Goal: Task Accomplishment & Management: Use online tool/utility

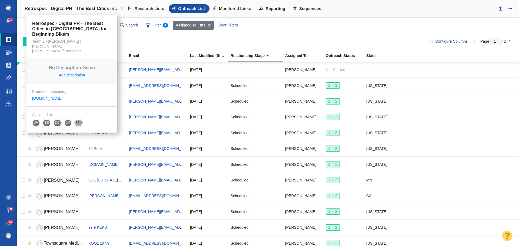
click at [119, 8] on h4 "Retrospec - Digital PR - The Best Cities in [GEOGRAPHIC_DATA] for Beginning Bik…" at bounding box center [72, 8] width 95 height 5
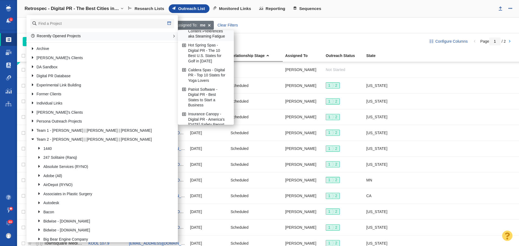
scroll to position [54, 0]
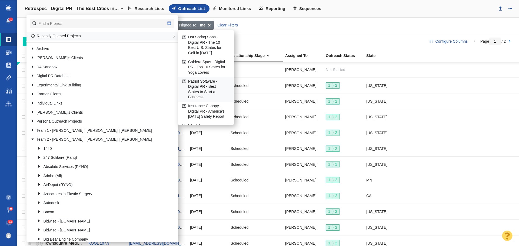
click at [200, 90] on link "Patriot Software - Digital PR - Best States to Start a Business" at bounding box center [206, 89] width 50 height 24
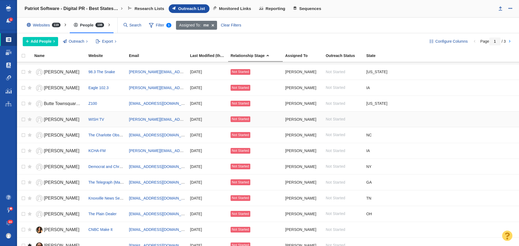
scroll to position [81, 0]
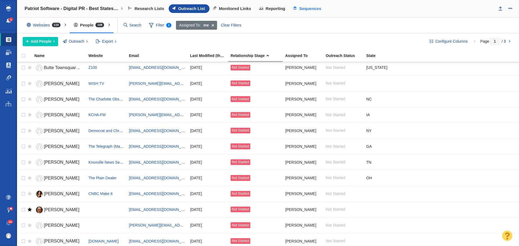
click at [313, 9] on span "Sequences" at bounding box center [310, 8] width 22 height 5
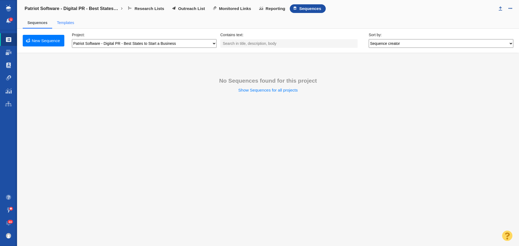
click at [71, 25] on span "Templates" at bounding box center [65, 22] width 27 height 11
click at [66, 24] on link "Templates" at bounding box center [65, 23] width 17 height 4
click at [35, 21] on link "Sequences" at bounding box center [37, 23] width 19 height 4
click at [193, 8] on span "Outreach List" at bounding box center [191, 8] width 27 height 5
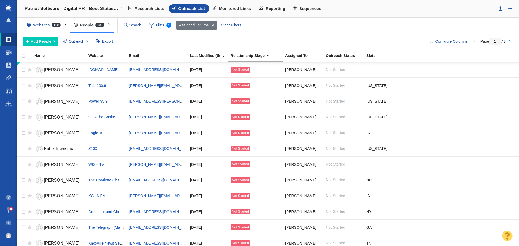
click at [123, 7] on link "Patriot Software - Digital PR - Best States to Start a Business" at bounding box center [74, 8] width 106 height 13
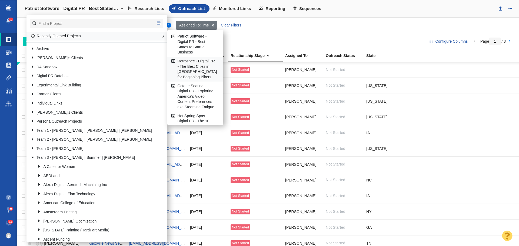
click at [196, 66] on link "Retrospec - Digital PR - The Best Cities in [GEOGRAPHIC_DATA] for Beginning Bik…" at bounding box center [195, 69] width 50 height 24
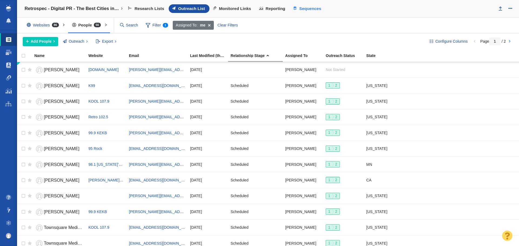
click at [313, 8] on span "Sequences" at bounding box center [310, 8] width 22 height 5
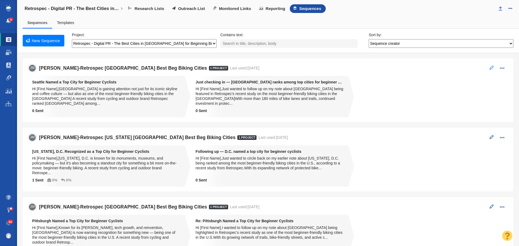
click at [490, 69] on span at bounding box center [492, 68] width 4 height 4
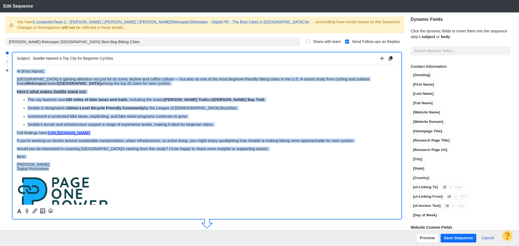
drag, startPoint x: 55, startPoint y: 168, endPoint x: 11, endPoint y: 71, distance: 106.8
click at [17, 71] on html "﻿ Hi [First Name], Seattle is gaining attention not just for its iconic skyline…" at bounding box center [207, 141] width 380 height 152
copy body "﻿ Hi [First Name], Seattle is gaining attention not just for its iconic skyline…"
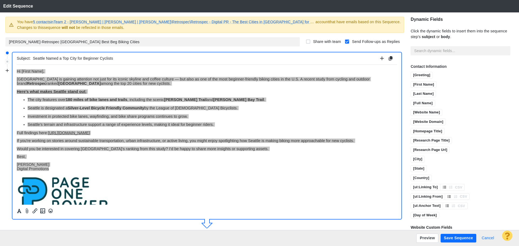
click at [491, 238] on button "Cancel" at bounding box center [487, 238] width 19 height 9
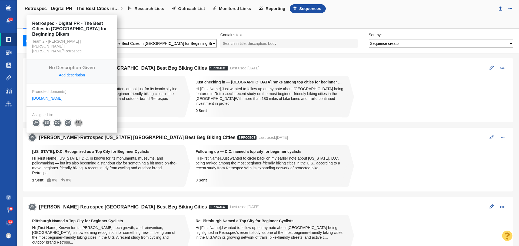
click at [122, 7] on link "Retrospec - Digital PR - The Best Cities in [GEOGRAPHIC_DATA] for Beginning Bik…" at bounding box center [74, 8] width 106 height 13
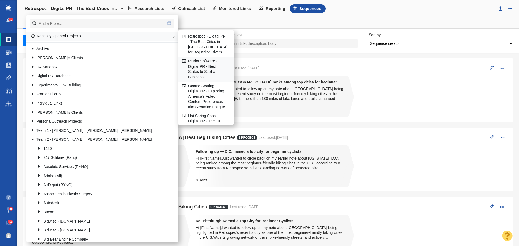
click at [205, 65] on link "Patriot Software - Digital PR - Best States to Start a Business" at bounding box center [206, 69] width 50 height 24
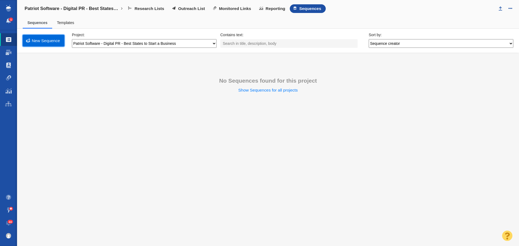
click at [49, 44] on link "New Sequence" at bounding box center [44, 41] width 42 height 12
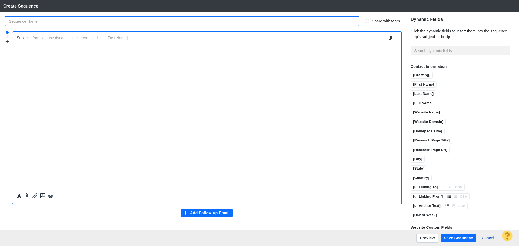
click at [48, 20] on input "text" at bounding box center [181, 21] width 353 height 9
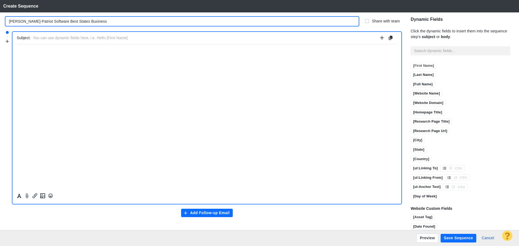
scroll to position [27, 0]
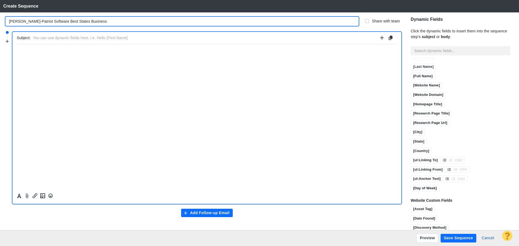
click at [44, 21] on input "[PERSON_NAME]-Patriot Software Best States Business" at bounding box center [181, 21] width 353 height 9
type input "[PERSON_NAME]-Patriot Software SD Best States Business"
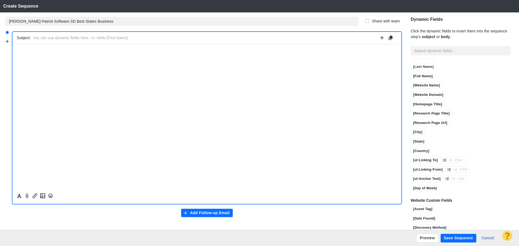
click at [96, 38] on input "text" at bounding box center [205, 38] width 345 height 8
type input "[US_STATE] ranks #1 for starting a business in [DATE]"
click at [65, 55] on html "﻿" at bounding box center [207, 50] width 380 height 13
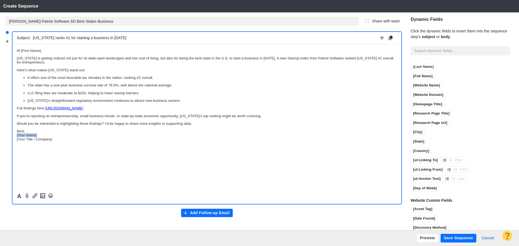
drag, startPoint x: 44, startPoint y: 135, endPoint x: 17, endPoint y: 135, distance: 27.0
click at [17, 135] on p "Best, [Your Name] [Your Title / Company]" at bounding box center [207, 135] width 380 height 12
drag, startPoint x: 55, startPoint y: 139, endPoint x: 31, endPoint y: 182, distance: 49.5
click at [17, 138] on html "Hi [First Name], South Dakota is getting noticed not just for its wide-open lan…" at bounding box center [207, 94] width 380 height 101
click at [30, 132] on p "Best, Jim Miller Digital Promotions" at bounding box center [207, 135] width 380 height 12
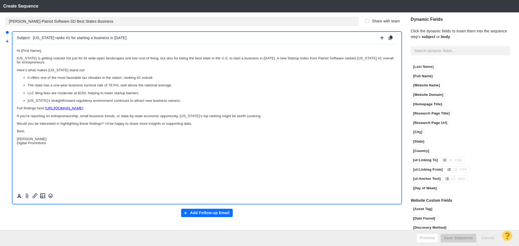
click at [52, 144] on p "Jim Miller Digital Promotions" at bounding box center [207, 141] width 380 height 8
click at [40, 198] on icon "Insert image" at bounding box center [42, 196] width 5 height 5
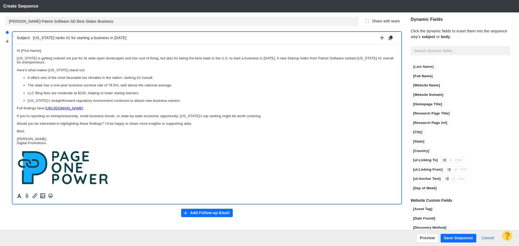
drag, startPoint x: 86, startPoint y: 69, endPoint x: 16, endPoint y: 69, distance: 70.3
click at [17, 69] on html "Hi [First Name], South Dakota is getting noticed not just for its wide-open lan…" at bounding box center [207, 117] width 380 height 147
click at [16, 196] on icon "Formatting" at bounding box center [18, 196] width 5 height 5
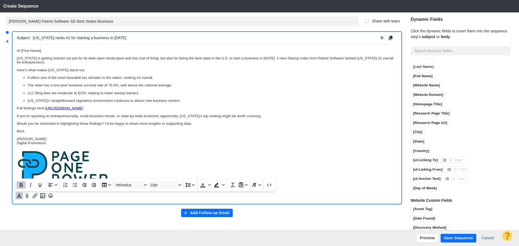
click at [22, 185] on icon "Bold" at bounding box center [21, 185] width 3 height 4
click at [41, 184] on icon "Underline" at bounding box center [40, 185] width 6 height 6
click at [164, 124] on p "Would you be interested in highlighting these findings? I’d be happy to share m…" at bounding box center [207, 123] width 380 height 4
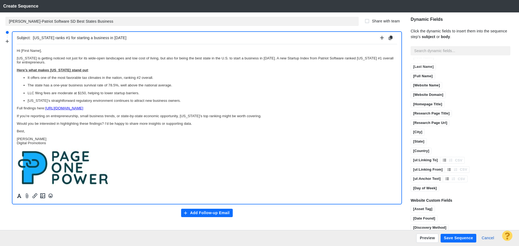
drag, startPoint x: 265, startPoint y: 117, endPoint x: 17, endPoint y: 88, distance: 250.3
click at [17, 44] on html "Hi [First Name], South Dakota is getting noticed not just for its wide-open lan…" at bounding box center [207, 117] width 380 height 147
drag, startPoint x: 48, startPoint y: 108, endPoint x: 31, endPoint y: 151, distance: 46.7
click at [17, 107] on html "Hi [First Name], South Dakota is getting noticed not just for its wide-open lan…" at bounding box center [207, 117] width 380 height 147
click at [17, 196] on icon "Formatting" at bounding box center [18, 196] width 5 height 5
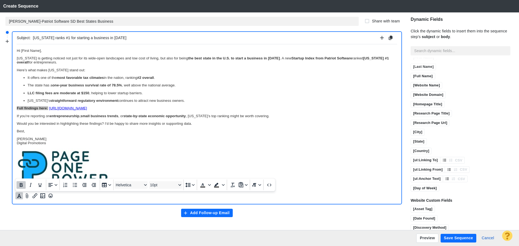
click at [20, 185] on icon "Bold" at bounding box center [21, 185] width 3 height 4
click at [59, 138] on p "Jim Miller Digital Promotions" at bounding box center [207, 141] width 380 height 8
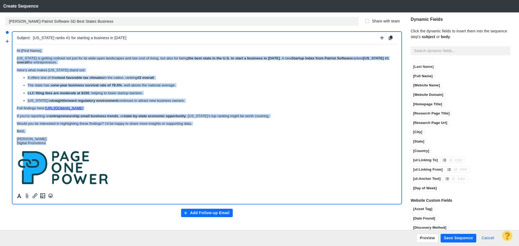
drag, startPoint x: 56, startPoint y: 143, endPoint x: 0, endPoint y: 44, distance: 114.0
click at [17, 44] on html "Hi [First Name], South Dakota is getting noticed not just for its wide-open lan…" at bounding box center [207, 117] width 380 height 147
click at [20, 198] on icon "Formatting" at bounding box center [19, 196] width 4 height 4
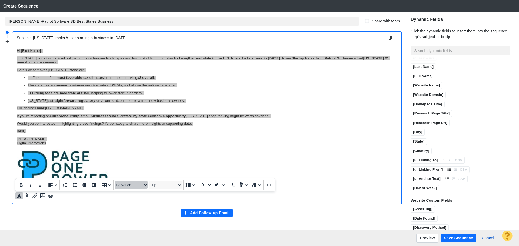
click at [122, 186] on span "Helvetica" at bounding box center [129, 185] width 26 height 4
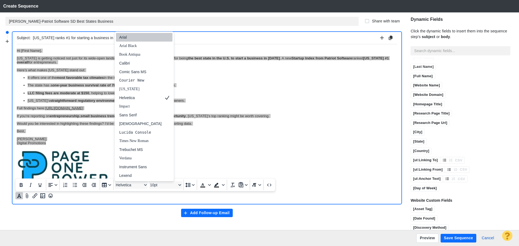
click at [136, 40] on div "Arial" at bounding box center [140, 37] width 42 height 6
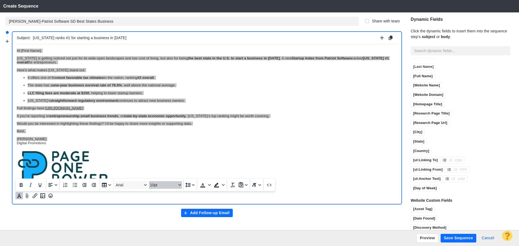
click at [159, 185] on span "10pt" at bounding box center [163, 185] width 26 height 4
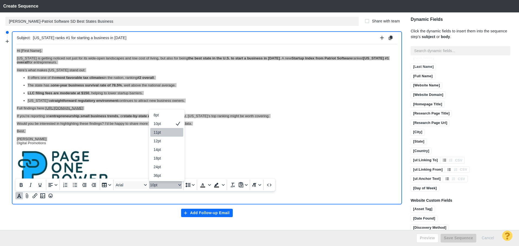
click at [164, 134] on div "11pt" at bounding box center [163, 132] width 19 height 6
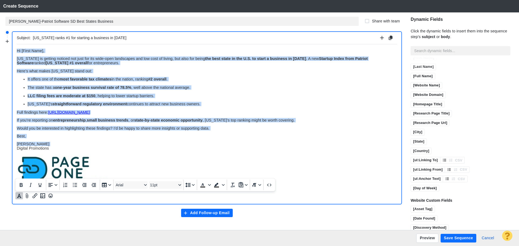
click at [225, 141] on body "Hi [First Name], South Dakota is getting noticed not just for its wide-open lan…" at bounding box center [207, 120] width 380 height 144
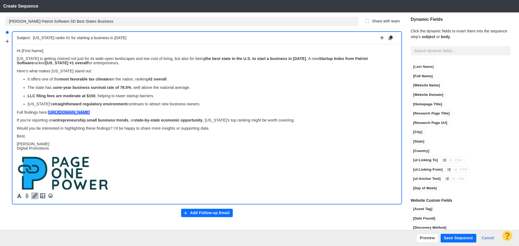
click at [90, 111] on link "[URL][DOMAIN_NAME]" at bounding box center [69, 112] width 42 height 4
click at [36, 197] on icon "Insert/edit link" at bounding box center [35, 196] width 6 height 6
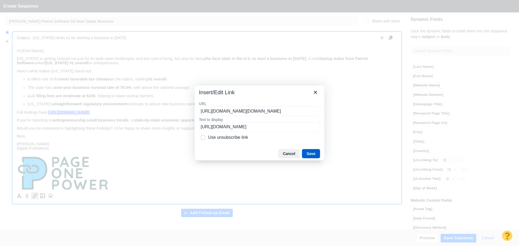
drag, startPoint x: 309, startPoint y: 153, endPoint x: 224, endPoint y: 116, distance: 93.1
click at [309, 153] on button "Save" at bounding box center [311, 153] width 18 height 9
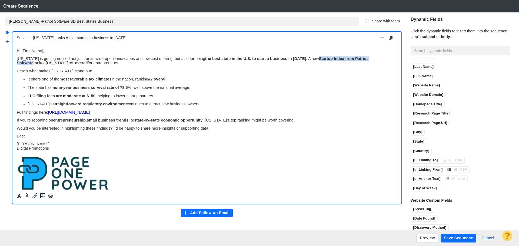
drag, startPoint x: 319, startPoint y: 57, endPoint x: 385, endPoint y: 59, distance: 65.2
click at [368, 59] on strong "Startup Index from Patriot Software" at bounding box center [192, 60] width 351 height 9
click at [354, 58] on strong "Startup Index from Patriot Software" at bounding box center [192, 60] width 351 height 9
drag, startPoint x: 354, startPoint y: 58, endPoint x: 320, endPoint y: 58, distance: 33.8
click at [320, 58] on strong "Startup Index from Patriot Software" at bounding box center [192, 60] width 351 height 9
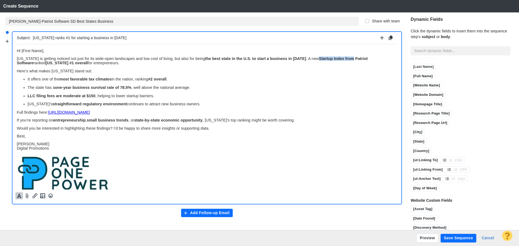
click at [21, 194] on icon "Formatting" at bounding box center [18, 196] width 5 height 5
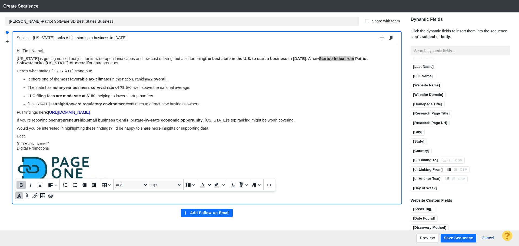
click at [21, 187] on icon "Bold" at bounding box center [21, 185] width 3 height 4
click at [259, 152] on body "Hi [First Name], South Dakota is getting noticed not just for its wide-open lan…" at bounding box center [207, 120] width 380 height 144
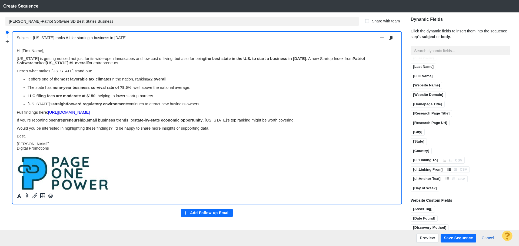
click at [352, 59] on strong "Patriot Software" at bounding box center [191, 60] width 348 height 9
drag, startPoint x: 45, startPoint y: 62, endPoint x: 353, endPoint y: 56, distance: 307.7
click at [353, 56] on body "Hi [First Name], South Dakota is getting noticed not just for its wide-open lan…" at bounding box center [207, 120] width 380 height 144
click at [19, 196] on icon "Formatting" at bounding box center [19, 196] width 4 height 4
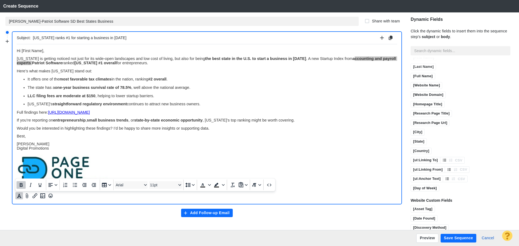
click at [18, 185] on icon "Bold" at bounding box center [21, 185] width 6 height 6
click at [249, 73] on body "Hi [First Name], South Dakota is getting noticed not just for its wide-open lan…" at bounding box center [207, 120] width 380 height 144
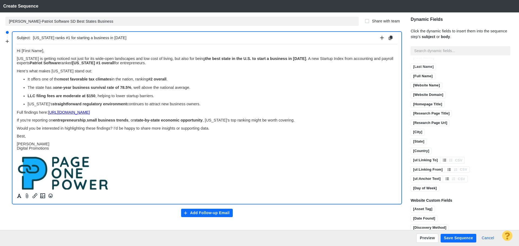
drag, startPoint x: 161, startPoint y: 64, endPoint x: 307, endPoint y: 59, distance: 145.7
click at [307, 59] on p "South Dakota is getting noticed not just for its wide-open landscapes and low c…" at bounding box center [207, 60] width 380 height 9
copy span "A new Startup Index from accounting and payroll experts Patriot Software ranked…"
click at [29, 64] on span "South Dakota is getting noticed not just for its wide-open landscapes and low c…" at bounding box center [205, 60] width 377 height 9
click at [61, 61] on strong "Patriot Software" at bounding box center [46, 63] width 30 height 4
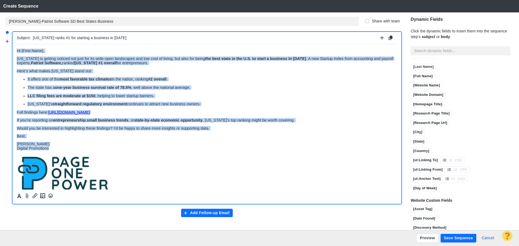
drag, startPoint x: 53, startPoint y: 147, endPoint x: 18, endPoint y: 88, distance: 68.7
click at [17, 44] on html "Hi [First Name], South Dakota is getting noticed not just for its wide-open lan…" at bounding box center [207, 120] width 380 height 152
copy body "Hi [First Name], South Dakota is getting noticed not just for its wide-open lan…"
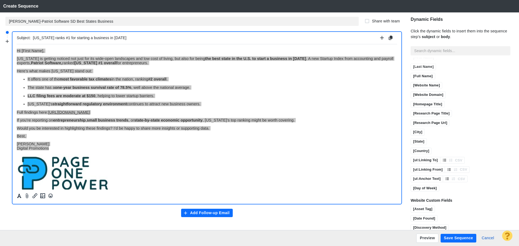
click at [221, 212] on button "Add Follow-up Email" at bounding box center [207, 213] width 52 height 9
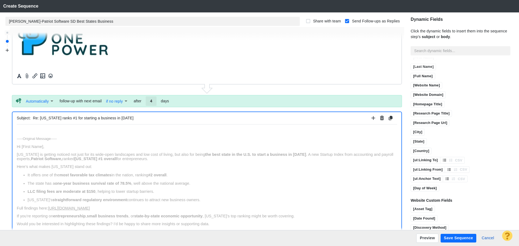
scroll to position [0, 0]
type input "6"
click at [154, 129] on p "﻿" at bounding box center [207, 131] width 380 height 4
drag, startPoint x: 140, startPoint y: 118, endPoint x: 0, endPoint y: 117, distance: 139.7
click at [0, 117] on div "Jim-Patriot Software SD Best States Business Share with team Send Follow-ups as…" at bounding box center [202, 121] width 404 height 218
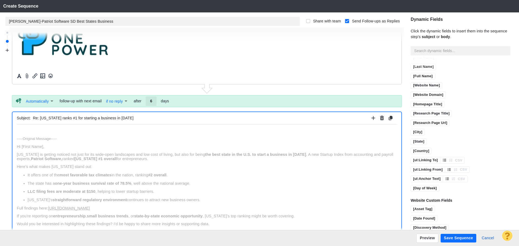
paste input "Quick follow-up: South Dakota ranks #1 for startup"
type input "Quick follow-up: South Dakota ranks #1 for startups in 2025"
click at [41, 131] on p "﻿" at bounding box center [207, 131] width 380 height 4
click at [56, 126] on html "﻿ -----Original Message----- Hi [First Name], South Dakota is getting noticed n…" at bounding box center [207, 208] width 380 height 168
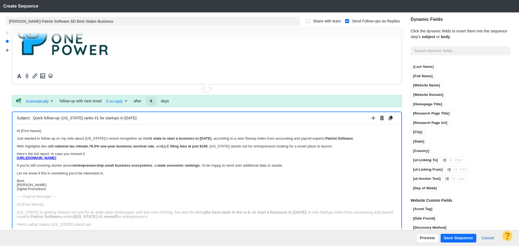
click at [36, 181] on p "Best, Jim Miller Digital Promotions" at bounding box center [207, 185] width 380 height 12
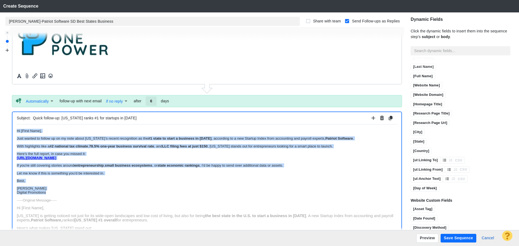
drag, startPoint x: 56, startPoint y: 191, endPoint x: 8, endPoint y: 125, distance: 81.2
click at [17, 125] on html "Hi [First Name], Just wanted to follow up on my note about South Dakota’s recen…" at bounding box center [207, 238] width 380 height 229
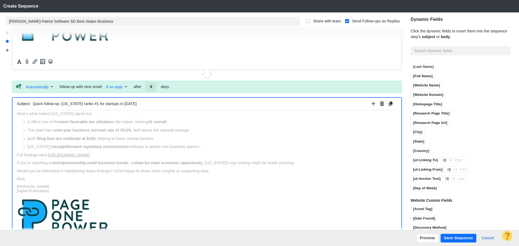
scroll to position [199, 0]
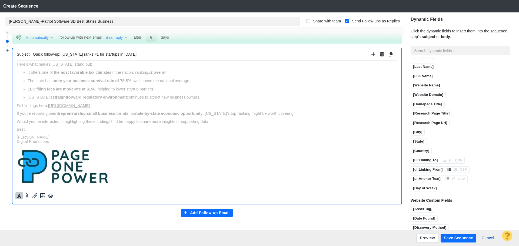
click at [19, 198] on icon "Formatting" at bounding box center [18, 196] width 5 height 5
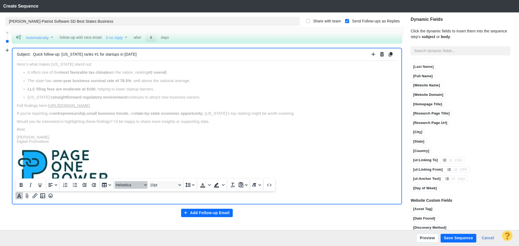
click at [125, 188] on button "Helvetica" at bounding box center [131, 185] width 33 height 8
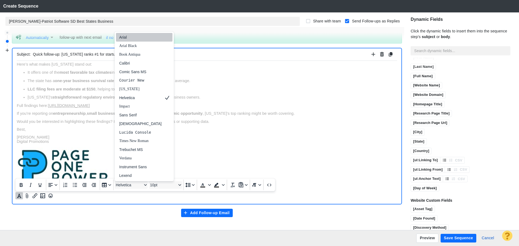
click at [132, 36] on div "Arial" at bounding box center [140, 37] width 42 height 6
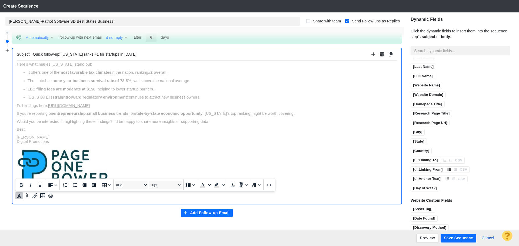
scroll to position [0, 0]
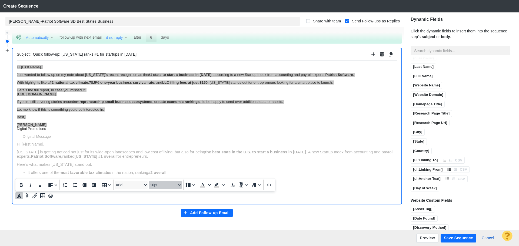
click at [160, 185] on span "10pt" at bounding box center [163, 185] width 26 height 4
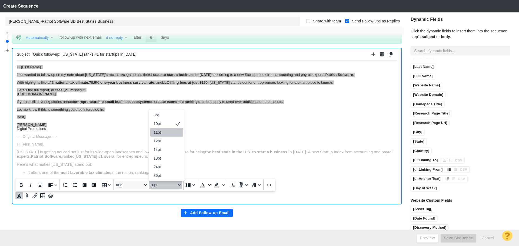
click at [161, 133] on div "11pt" at bounding box center [163, 132] width 19 height 6
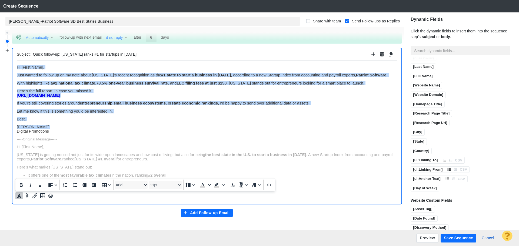
click at [75, 132] on p "Jim Miller Digital Promotions" at bounding box center [207, 129] width 380 height 9
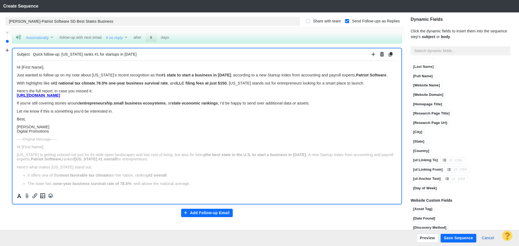
click at [70, 132] on p "Jim Miller Digital Promotions" at bounding box center [207, 129] width 380 height 9
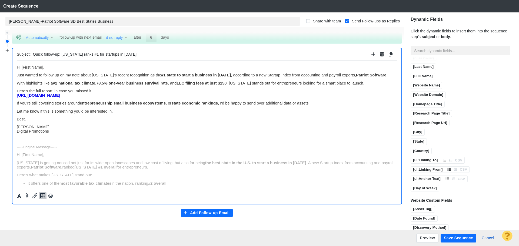
click at [42, 196] on icon "Insert image" at bounding box center [42, 196] width 6 height 6
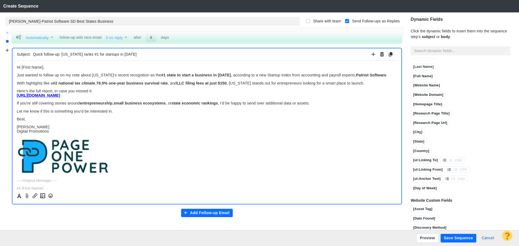
click at [455, 237] on button "Save Sequence" at bounding box center [459, 238] width 36 height 9
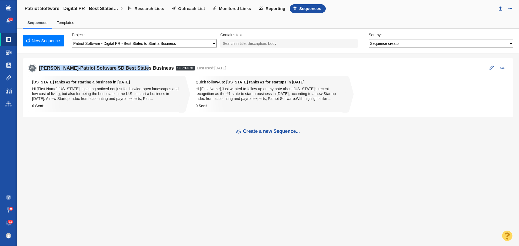
drag, startPoint x: 141, startPoint y: 68, endPoint x: 36, endPoint y: 66, distance: 105.2
click at [36, 66] on div "JM Jim-Patriot Software SD Best States Business 1 Project Last used: 9/23/2025 …" at bounding box center [267, 68] width 479 height 8
copy div "[PERSON_NAME]-Patriot Software SD Best States Business"
click at [41, 40] on link "New Sequence" at bounding box center [44, 41] width 42 height 12
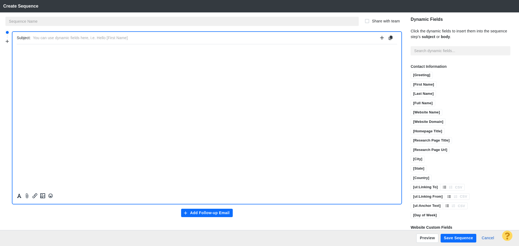
click at [139, 21] on input "text" at bounding box center [181, 21] width 353 height 9
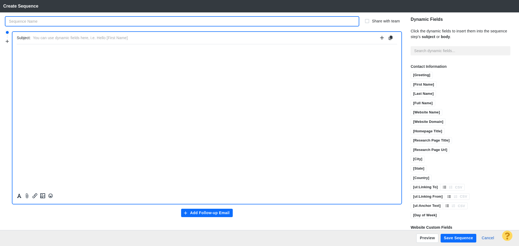
paste input "[PERSON_NAME]-Patriot Software SD Best States Business"
click at [51, 22] on input "[PERSON_NAME]-Patriot Software SD Best States Business" at bounding box center [181, 21] width 353 height 9
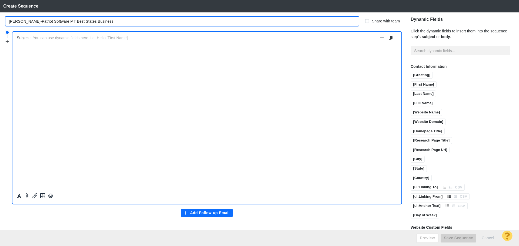
type input "[PERSON_NAME]-Patriot Software MT Best States Business"
click at [75, 38] on input "text" at bounding box center [205, 38] width 345 height 8
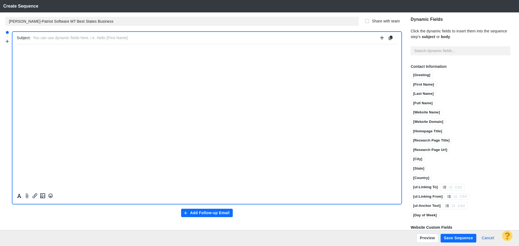
click at [154, 57] on html "﻿" at bounding box center [207, 50] width 380 height 13
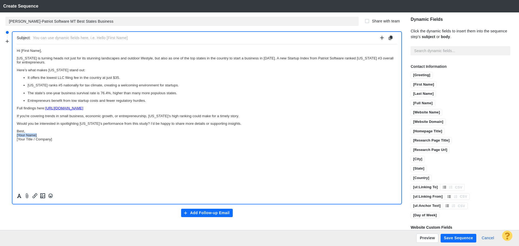
drag, startPoint x: 49, startPoint y: 133, endPoint x: 32, endPoint y: 179, distance: 48.8
click at [17, 135] on html "Hi [First Name], Montana is turning heads not just for its stunning landscapes …" at bounding box center [207, 94] width 380 height 101
drag, startPoint x: 59, startPoint y: 139, endPoint x: 32, endPoint y: 188, distance: 55.3
click at [17, 143] on html "Hi [First Name], Montana is turning heads not just for its stunning landscapes …" at bounding box center [207, 94] width 380 height 101
click at [38, 132] on p "Best, Jim Miller Digital Promotions" at bounding box center [207, 135] width 380 height 12
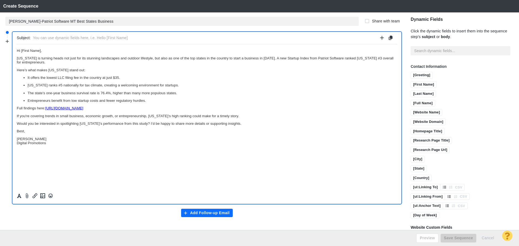
click at [52, 143] on p "Jim Miller Digital Promotions" at bounding box center [207, 141] width 380 height 8
click at [42, 197] on icon "Insert image" at bounding box center [42, 196] width 6 height 6
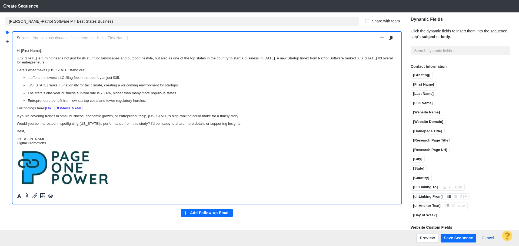
click at [48, 38] on input "text" at bounding box center [205, 38] width 345 height 8
type input "[US_STATE] named a top 3 state for starting a business in [DATE]"
drag, startPoint x: 78, startPoint y: 71, endPoint x: 31, endPoint y: 113, distance: 63.0
click at [17, 69] on html "Hi [First Name], Montana is turning heads not just for its stunning landscapes …" at bounding box center [207, 117] width 380 height 147
click at [18, 196] on icon "Formatting" at bounding box center [18, 196] width 5 height 5
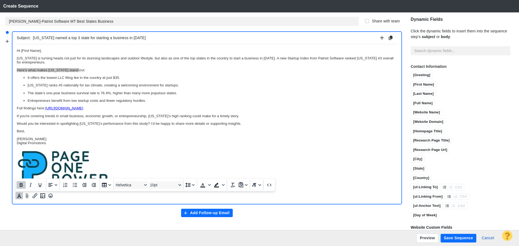
click at [21, 185] on icon "Bold" at bounding box center [21, 185] width 3 height 4
click at [44, 184] on button "Underline" at bounding box center [39, 185] width 9 height 8
click at [149, 150] on p "Rich Text Area. Press ALT-0 for help." at bounding box center [207, 167] width 380 height 38
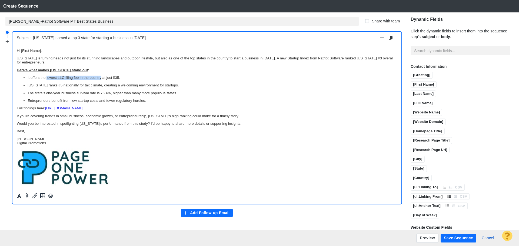
drag, startPoint x: 46, startPoint y: 77, endPoint x: 101, endPoint y: 78, distance: 54.6
click at [101, 78] on p "It offers the lowest LLC filing fee in the country at just $35." at bounding box center [212, 77] width 369 height 4
click at [20, 197] on icon "Formatting" at bounding box center [19, 196] width 4 height 4
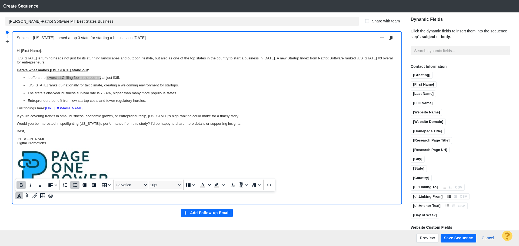
click at [23, 183] on icon "Bold" at bounding box center [21, 185] width 6 height 6
drag, startPoint x: 52, startPoint y: 85, endPoint x: 95, endPoint y: 85, distance: 43.0
click at [95, 85] on p "Montana ranks #5 nationally for tax climate, creating a welcoming environment f…" at bounding box center [212, 85] width 369 height 4
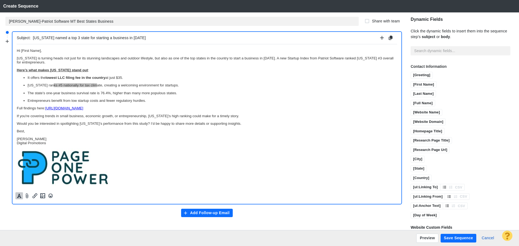
click at [21, 195] on icon "Formatting" at bounding box center [18, 196] width 5 height 5
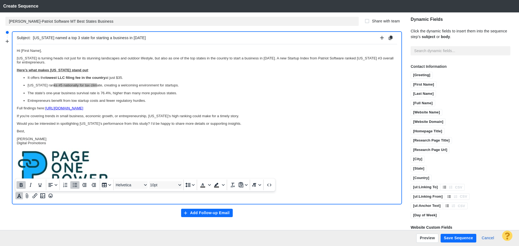
click at [21, 186] on icon "Bold" at bounding box center [21, 185] width 6 height 6
click at [125, 153] on p "Rich Text Area. Press ALT-0 for help." at bounding box center [207, 167] width 380 height 38
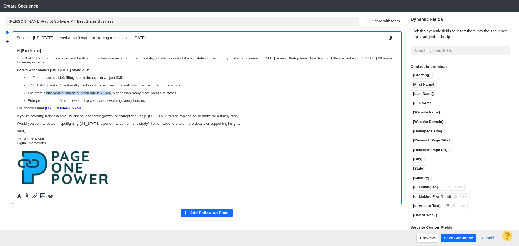
drag, startPoint x: 46, startPoint y: 93, endPoint x: 111, endPoint y: 94, distance: 64.3
click at [111, 94] on p "The state’s one-year business survival rate is 76.4%, higher than many more pop…" at bounding box center [212, 93] width 369 height 4
click at [18, 196] on icon "Formatting" at bounding box center [18, 196] width 5 height 5
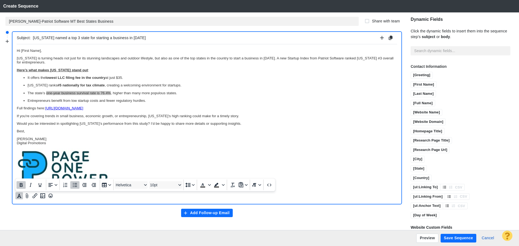
click at [23, 183] on icon "Bold" at bounding box center [21, 185] width 6 height 6
click at [136, 135] on body "Hi [First Name], Montana is turning heads not just for its stunning landscapes …" at bounding box center [207, 117] width 380 height 138
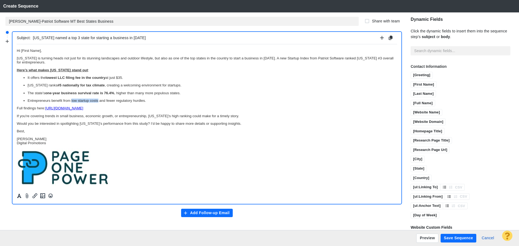
drag, startPoint x: 71, startPoint y: 99, endPoint x: 98, endPoint y: 101, distance: 27.1
click at [98, 101] on p "Entrepreneurs benefit from low startup costs and fewer regulatory hurdles." at bounding box center [212, 100] width 369 height 4
click at [22, 196] on icon "Formatting" at bounding box center [18, 196] width 5 height 5
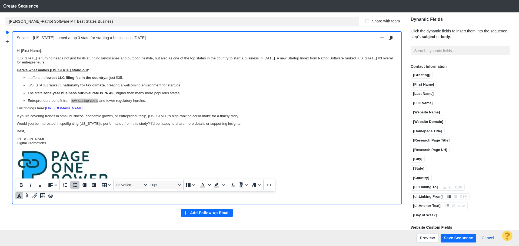
drag, startPoint x: 22, startPoint y: 185, endPoint x: 39, endPoint y: 179, distance: 18.2
click at [22, 185] on icon "Bold" at bounding box center [21, 185] width 3 height 4
drag, startPoint x: 109, startPoint y: 101, endPoint x: 148, endPoint y: 101, distance: 38.4
click at [148, 101] on p "Entrepreneurs benefit from low startup costs and fewer regulatory hurdles." at bounding box center [212, 100] width 369 height 4
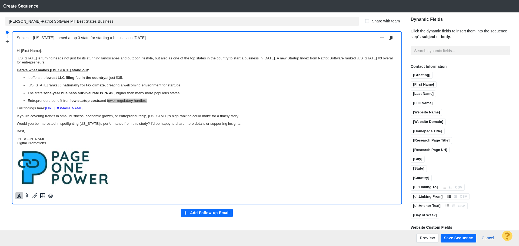
click at [23, 195] on div at bounding box center [34, 196] width 39 height 10
click at [19, 196] on icon "Formatting" at bounding box center [18, 196] width 5 height 5
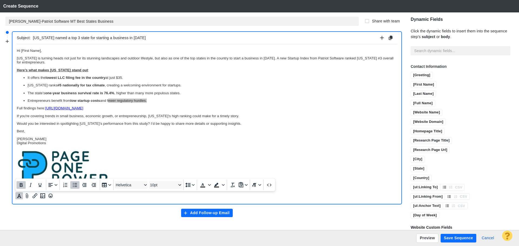
click at [20, 186] on icon "Bold" at bounding box center [21, 185] width 6 height 6
click at [159, 151] on p "Rich Text Area. Press ALT-0 for help." at bounding box center [207, 167] width 380 height 38
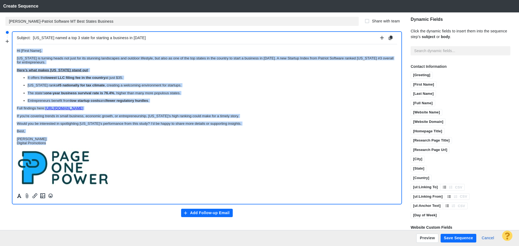
drag, startPoint x: 56, startPoint y: 142, endPoint x: 20, endPoint y: 87, distance: 66.0
click at [17, 44] on html "Hi [First Name], Montana is turning heads not just for its stunning landscapes …" at bounding box center [207, 117] width 380 height 147
copy body "Hi [First Name], Montana is turning heads not just for its stunning landscapes …"
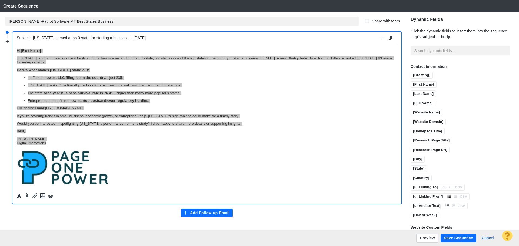
click at [218, 213] on button "Add Follow-up Email" at bounding box center [207, 213] width 52 height 9
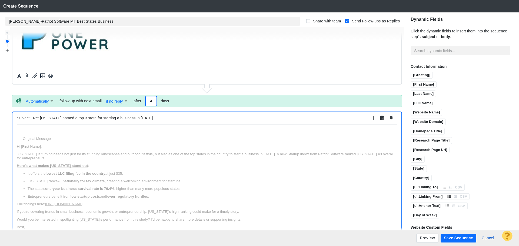
click at [154, 101] on input "4" at bounding box center [151, 100] width 11 height 9
type input "6"
drag, startPoint x: 149, startPoint y: 119, endPoint x: 18, endPoint y: 118, distance: 131.9
click at [18, 118] on div "Subject: Re: Montana named a top 3 state for starting a business in 2025" at bounding box center [207, 118] width 380 height 12
type input "[US_STATE]: Big Sky, small barriers for new businesses"
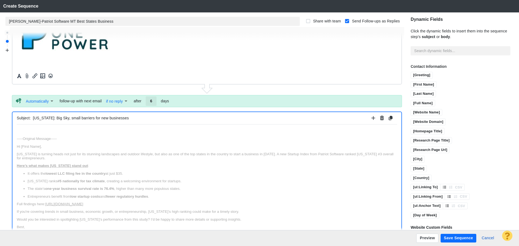
click at [48, 132] on p "﻿" at bounding box center [207, 131] width 380 height 4
click at [56, 131] on p "﻿" at bounding box center [207, 131] width 380 height 4
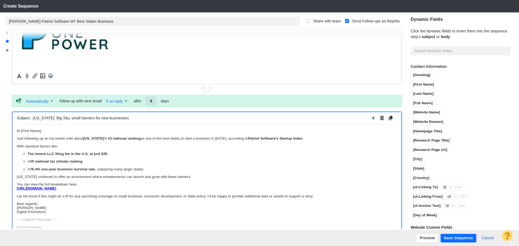
click at [48, 202] on p "Best regards, Jim Miller Digital Promotions" at bounding box center [207, 208] width 380 height 12
click at [53, 214] on p "Jim Miller Digital Promotions" at bounding box center [207, 213] width 380 height 8
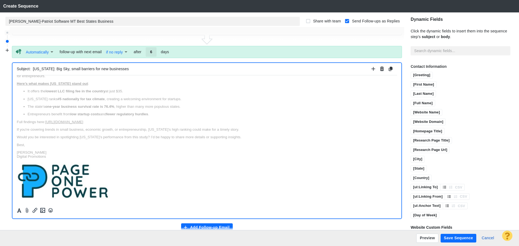
scroll to position [189, 0]
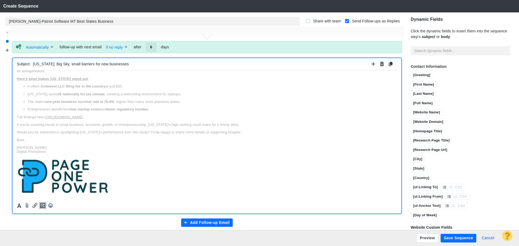
click at [42, 207] on icon "Insert image" at bounding box center [42, 205] width 6 height 6
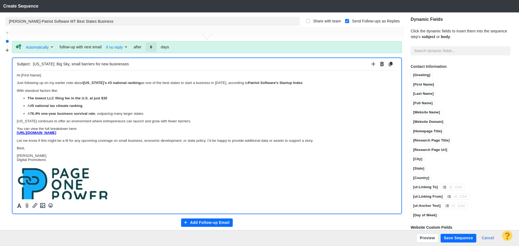
scroll to position [0, 0]
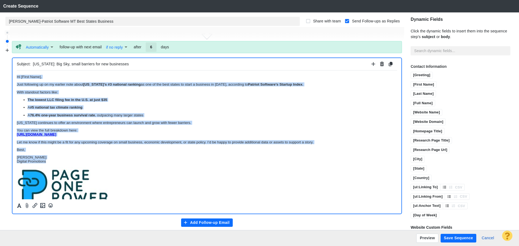
drag, startPoint x: 50, startPoint y: 163, endPoint x: 22, endPoint y: 165, distance: 28.2
click at [17, 70] on html "Hi [First Name], Just following up on my earlier note about Montana’s #3 nation…" at bounding box center [207, 214] width 380 height 288
click at [18, 203] on button "Formatting" at bounding box center [19, 205] width 8 height 7
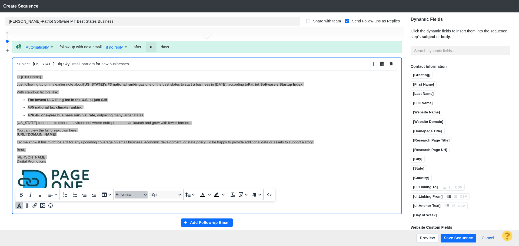
click at [125, 195] on span "Helvetica" at bounding box center [129, 195] width 26 height 4
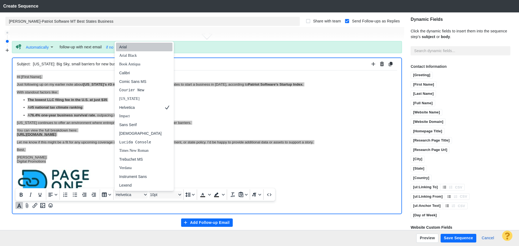
click at [128, 48] on div "Arial" at bounding box center [140, 47] width 42 height 6
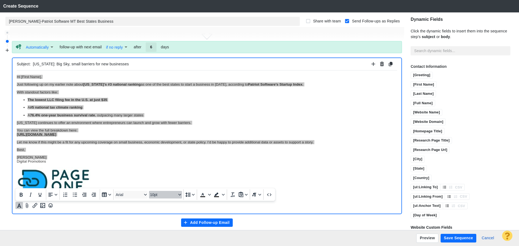
click at [163, 198] on button "10pt" at bounding box center [165, 195] width 33 height 8
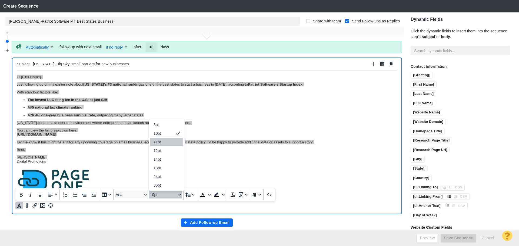
click at [155, 141] on div "11pt" at bounding box center [163, 142] width 19 height 6
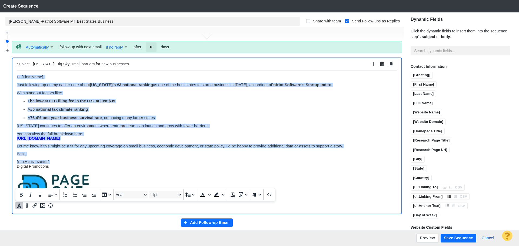
click at [188, 159] on body "Hi [First Name], Just following up on my earlier note about Montana’s #3 nation…" at bounding box center [207, 217] width 380 height 284
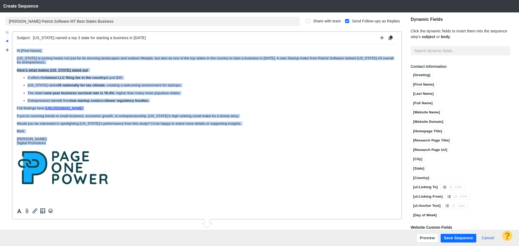
click at [67, 134] on body "Hi [First Name], Montana is turning heads not just for its stunning landscapes …" at bounding box center [207, 117] width 380 height 138
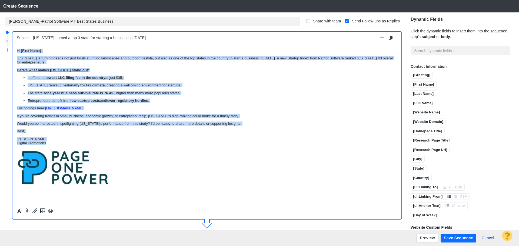
drag, startPoint x: 46, startPoint y: 143, endPoint x: 25, endPoint y: 134, distance: 22.5
click at [17, 44] on html "Hi [First Name], Montana is turning heads not just for its stunning landscapes …" at bounding box center [207, 117] width 380 height 147
click at [20, 212] on icon "Formatting" at bounding box center [18, 211] width 5 height 5
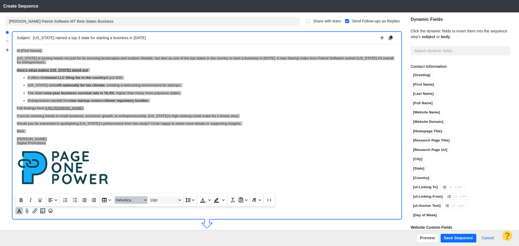
click at [132, 201] on span "Helvetica" at bounding box center [129, 200] width 26 height 4
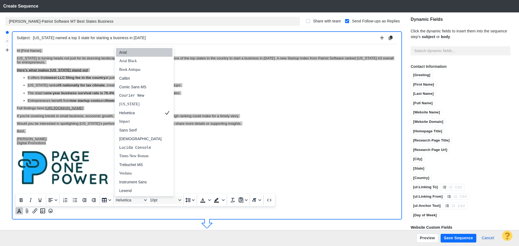
drag, startPoint x: 121, startPoint y: 55, endPoint x: 106, endPoint y: 18, distance: 40.0
click at [121, 55] on div "Arial" at bounding box center [140, 52] width 42 height 6
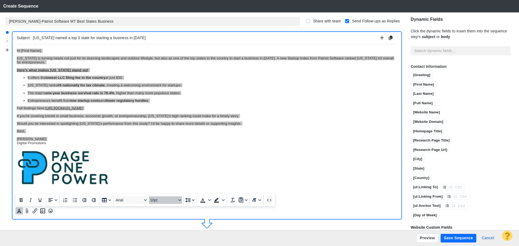
click at [154, 202] on span "10pt" at bounding box center [163, 200] width 26 height 4
drag, startPoint x: 162, startPoint y: 149, endPoint x: 146, endPoint y: 105, distance: 46.7
click at [162, 149] on div "11pt" at bounding box center [163, 147] width 19 height 6
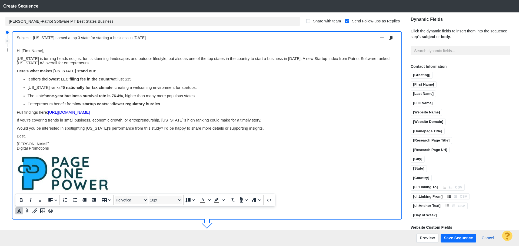
click at [238, 157] on p "Rich Text Area. Press ALT-0 for help." at bounding box center [207, 173] width 380 height 38
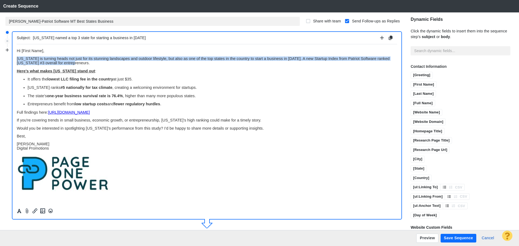
drag, startPoint x: 86, startPoint y: 63, endPoint x: 13, endPoint y: 61, distance: 73.6
click at [17, 61] on html "Hi [First Name], Montana is turning heads not just for its stunning landscapes …" at bounding box center [207, 120] width 380 height 152
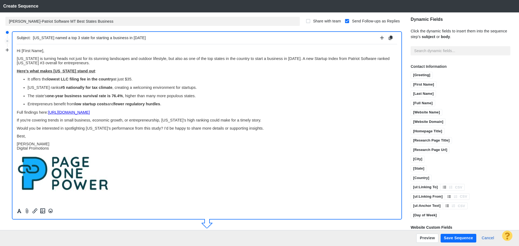
click at [229, 102] on p "Entrepreneurs benefit from low startup costs and fewer regulatory hurdles ." at bounding box center [212, 104] width 369 height 4
click at [366, 59] on span "Montana is turning heads not just for its stunning landscapes and outdoor lifes…" at bounding box center [203, 60] width 373 height 9
drag, startPoint x: 336, startPoint y: 58, endPoint x: 293, endPoint y: 56, distance: 43.5
click at [293, 56] on span "Montana is turning heads not just for its stunning landscapes and outdoor lifes…" at bounding box center [204, 60] width 374 height 9
click at [17, 63] on span "Montana is turning heads not just for its stunning landscapes and outdoor lifes…" at bounding box center [202, 60] width 371 height 9
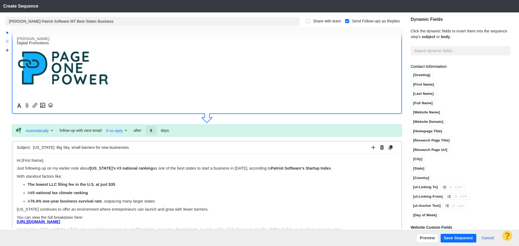
scroll to position [108, 0]
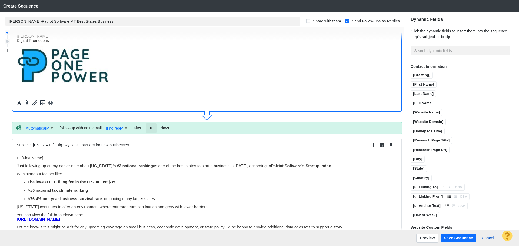
click at [450, 237] on button "Save Sequence" at bounding box center [459, 238] width 36 height 9
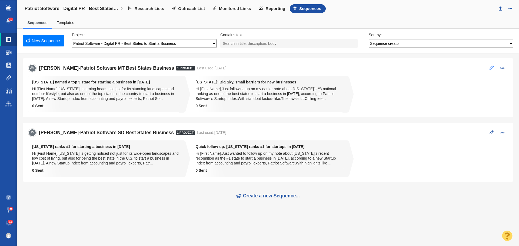
click at [491, 70] on button at bounding box center [491, 68] width 10 height 8
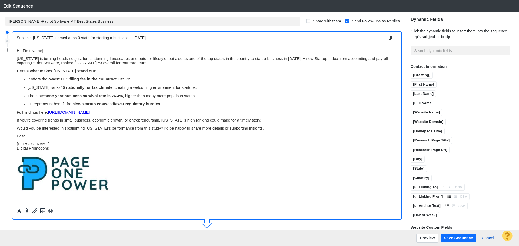
scroll to position [0, 0]
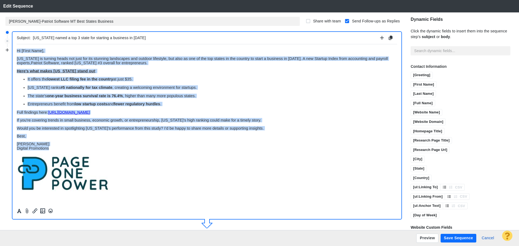
drag, startPoint x: 62, startPoint y: 150, endPoint x: 17, endPoint y: 89, distance: 75.8
click at [17, 44] on html "﻿ Hi [First Name], Montana is turning heads not just for its stunning landscape…" at bounding box center [207, 120] width 380 height 152
copy body "﻿ Hi [First Name], Montana is turning heads not just for its stunning landscape…"
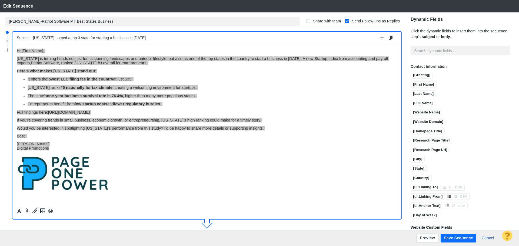
click at [462, 238] on button "Save Sequence" at bounding box center [459, 238] width 36 height 9
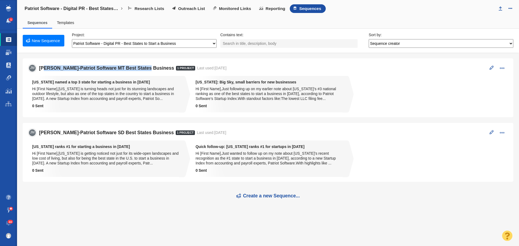
drag, startPoint x: 142, startPoint y: 67, endPoint x: 41, endPoint y: 65, distance: 101.4
click at [41, 65] on div "JM Jim-Patriot Software MT Best States Business 1 Project Last used: 9/23/2025 …" at bounding box center [267, 68] width 479 height 8
copy h5 "im-Patriot Software MT Best States Business"
click at [41, 40] on link "New Sequence" at bounding box center [44, 41] width 42 height 12
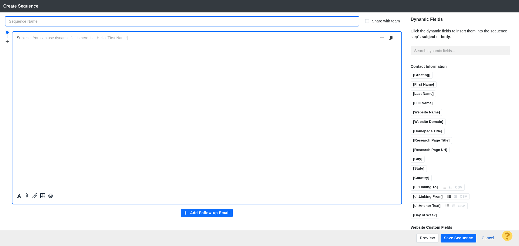
click at [50, 21] on input "text" at bounding box center [181, 21] width 353 height 9
drag, startPoint x: 49, startPoint y: 21, endPoint x: 44, endPoint y: 21, distance: 5.4
click at [44, 21] on input "im-Patriot Software MT Best States Business" at bounding box center [181, 21] width 353 height 9
type input "im-Patriot Software FL Best States Business"
click at [45, 39] on input "text" at bounding box center [205, 38] width 345 height 8
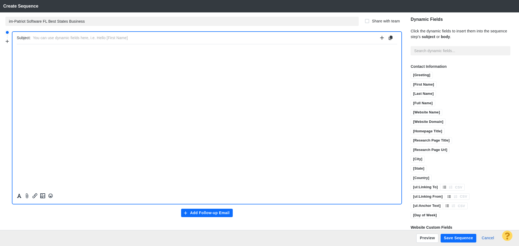
click at [119, 38] on input "text" at bounding box center [205, 38] width 345 height 8
paste input "Florida ranked a top state for new businesses in 2025"
type input "Florida ranked a top state for new businesses in 2025"
click at [118, 56] on html "﻿" at bounding box center [207, 50] width 380 height 13
click at [78, 51] on p "﻿" at bounding box center [207, 50] width 380 height 4
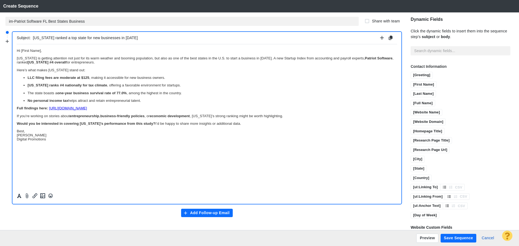
click at [46, 130] on p "Best, Jim Miller Digital Promotions" at bounding box center [207, 135] width 380 height 12
click at [52, 142] on p "Jim Miller Digital Promotions" at bounding box center [207, 141] width 380 height 8
click at [42, 195] on icon "Insert image" at bounding box center [42, 196] width 6 height 6
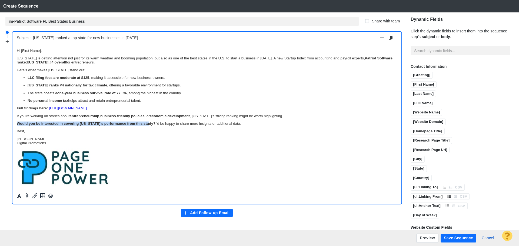
drag, startPoint x: 147, startPoint y: 124, endPoint x: 33, endPoint y: 168, distance: 122.4
click at [17, 124] on html "Hi [First Name], Florida is getting attention not just for its warm weather and…" at bounding box center [207, 117] width 380 height 147
click at [20, 196] on icon "Formatting" at bounding box center [18, 196] width 5 height 5
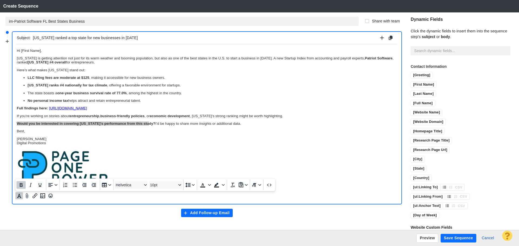
click at [20, 184] on icon "Bold" at bounding box center [21, 185] width 3 height 4
click at [151, 160] on p "Rich Text Area. Press ALT-0 for help." at bounding box center [207, 167] width 380 height 38
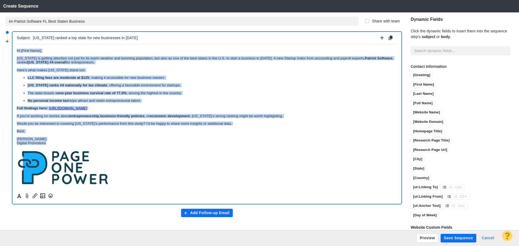
drag, startPoint x: 56, startPoint y: 144, endPoint x: 21, endPoint y: 88, distance: 65.8
click at [17, 44] on html "Hi [First Name], Florida is getting attention not just for its warm weather and…" at bounding box center [207, 117] width 380 height 147
click at [20, 197] on icon "Formatting" at bounding box center [19, 196] width 4 height 4
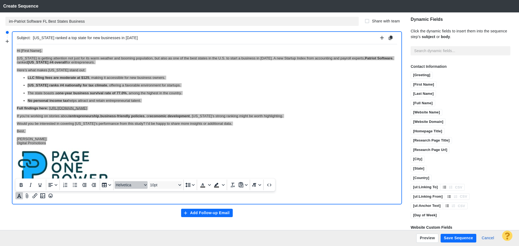
click at [128, 186] on span "Helvetica" at bounding box center [129, 185] width 26 height 4
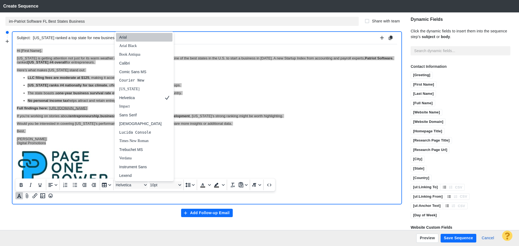
click at [117, 36] on div "Arial" at bounding box center [144, 37] width 56 height 9
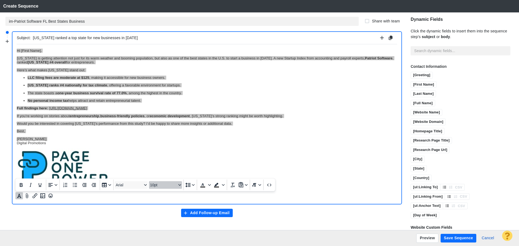
click at [160, 186] on span "10pt" at bounding box center [163, 185] width 26 height 4
click at [163, 134] on div "11pt" at bounding box center [163, 132] width 19 height 6
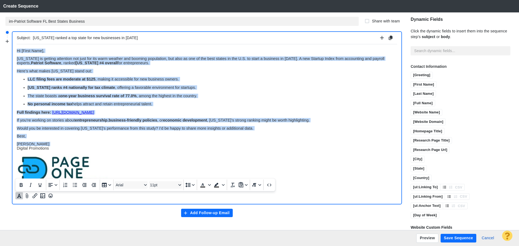
click at [240, 142] on p "Jim Miller Digital Promotions" at bounding box center [207, 146] width 380 height 9
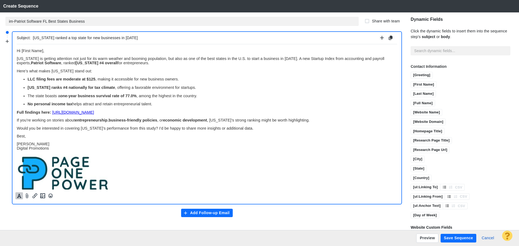
click at [207, 213] on button "Add Follow-up Email" at bounding box center [207, 213] width 52 height 9
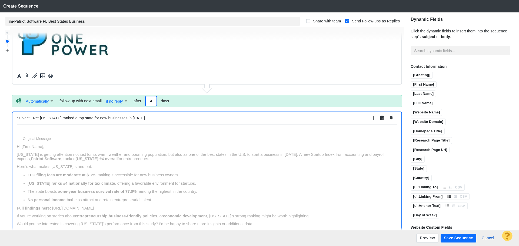
click at [156, 98] on input "4" at bounding box center [151, 100] width 11 height 9
click at [165, 142] on div "-----Original Message----- Hi [First Name], Florida is getting attention not ju…" at bounding box center [207, 211] width 380 height 151
type input "6"
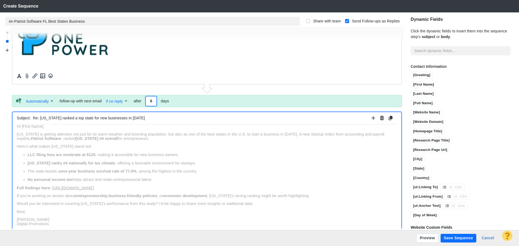
scroll to position [176, 0]
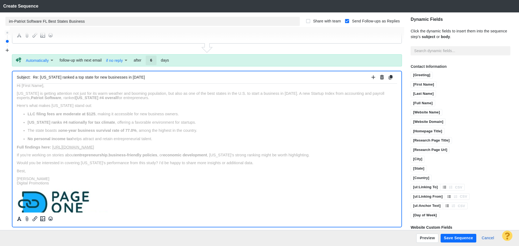
drag, startPoint x: 150, startPoint y: 79, endPoint x: 23, endPoint y: 75, distance: 127.4
click at [23, 75] on div "Subject: Re: Florida ranked a top state for new businesses in 2025" at bounding box center [207, 77] width 380 height 12
click at [161, 101] on div "-----Original Message----- Hi [First Name], Florida is getting attention not ju…" at bounding box center [207, 150] width 380 height 151
type input "Why Florida is a hot spot for startups in 2025"
click at [45, 93] on span "Florida is getting attention not just for its warm weather and booming populati…" at bounding box center [201, 95] width 368 height 9
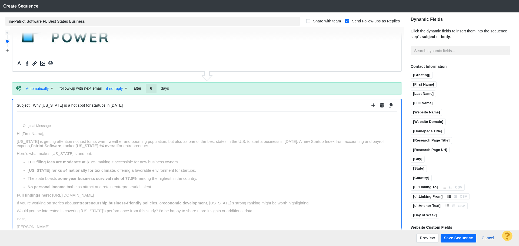
scroll to position [122, 0]
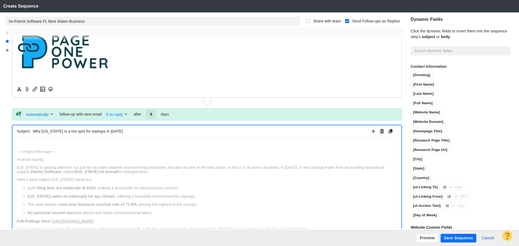
click at [31, 141] on html "-----Original Message----- Hi [First Name], Florida is getting attention not ju…" at bounding box center [207, 221] width 380 height 167
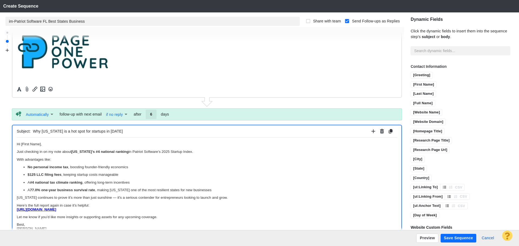
scroll to position [27, 0]
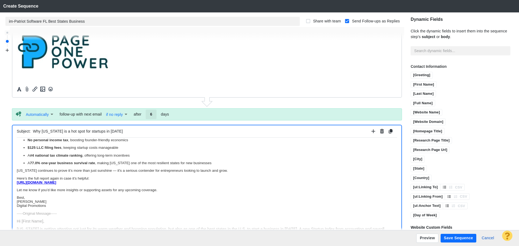
click at [33, 200] on p "Best, Jim Miller Digital Promotions" at bounding box center [207, 201] width 380 height 12
click at [30, 197] on p "Best, Jim Miller Digital Promotions" at bounding box center [207, 201] width 380 height 12
click at [69, 209] on p "Jim Miller Digital Promotions" at bounding box center [207, 207] width 380 height 8
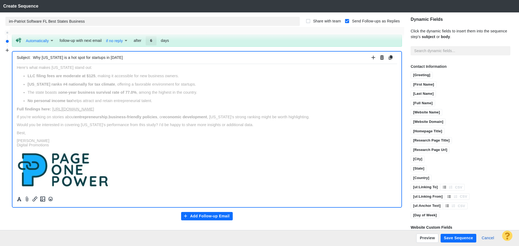
scroll to position [199, 0]
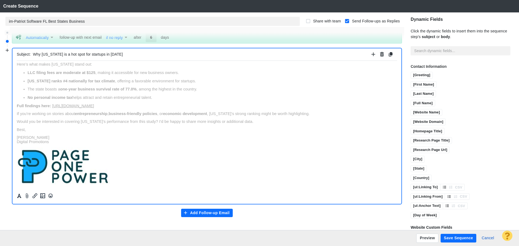
click at [46, 198] on div at bounding box center [34, 196] width 39 height 10
click at [39, 198] on button "Insert image" at bounding box center [43, 195] width 8 height 7
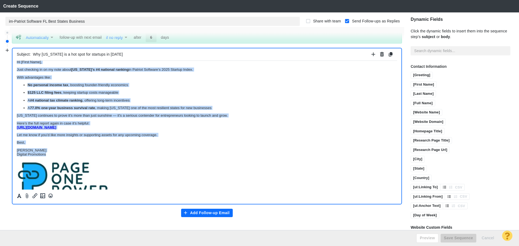
scroll to position [0, 0]
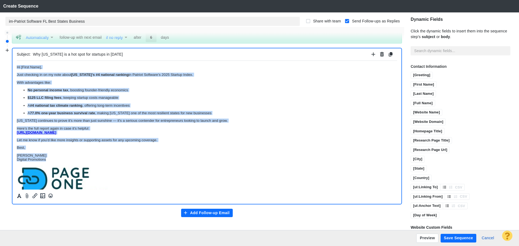
drag, startPoint x: 54, startPoint y: 116, endPoint x: 11, endPoint y: 51, distance: 78.3
click at [17, 61] on html "Hi [First Name], Just checking in on my note about Florida’s #4 national rankin…" at bounding box center [207, 211] width 380 height 301
click at [20, 198] on icon "Formatting" at bounding box center [19, 196] width 4 height 4
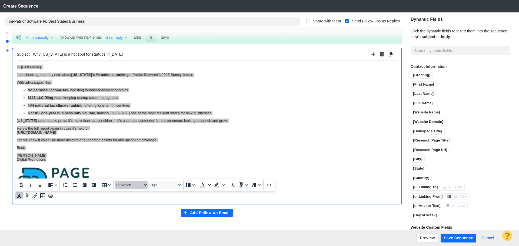
click at [125, 187] on span "Helvetica" at bounding box center [129, 185] width 26 height 4
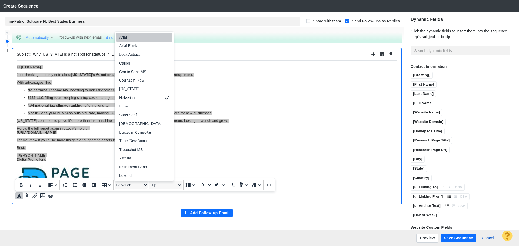
click at [121, 38] on div "Arial" at bounding box center [140, 37] width 42 height 6
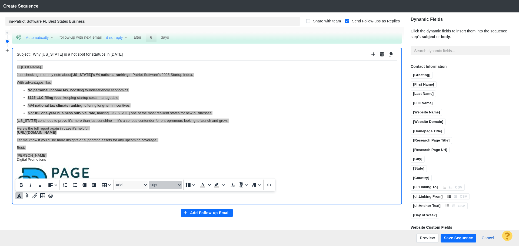
click at [166, 185] on span "10pt" at bounding box center [163, 185] width 26 height 4
click at [165, 131] on div "11pt" at bounding box center [163, 132] width 19 height 6
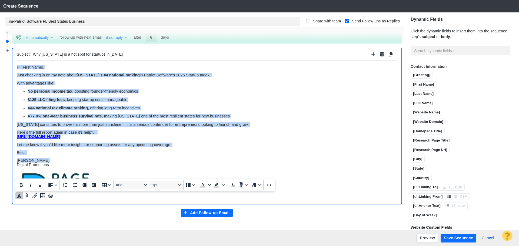
click at [296, 144] on p "Let me know if you’d like more insights or supporting assets for any upcoming c…" at bounding box center [207, 144] width 380 height 4
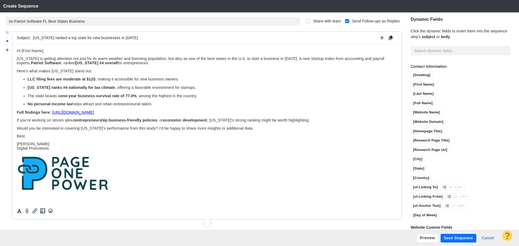
click at [459, 239] on button "Save Sequence" at bounding box center [459, 238] width 36 height 9
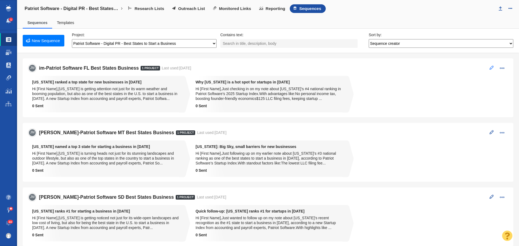
click at [490, 68] on span at bounding box center [492, 68] width 4 height 4
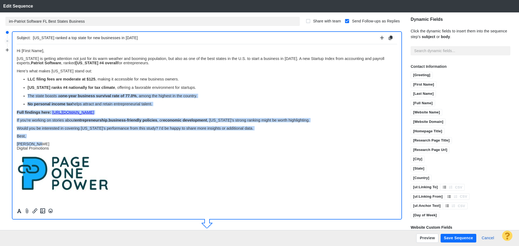
drag, startPoint x: 55, startPoint y: 146, endPoint x: 13, endPoint y: 95, distance: 66.2
click at [17, 95] on html "﻿ Hi [First Name], Florida is getting attention not just for its warm weather a…" at bounding box center [207, 120] width 380 height 152
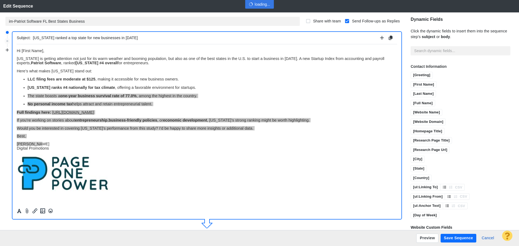
click at [66, 142] on div at bounding box center [259, 123] width 519 height 246
drag, startPoint x: 61, startPoint y: 147, endPoint x: 51, endPoint y: 147, distance: 9.7
click at [51, 147] on div at bounding box center [259, 123] width 519 height 246
click at [59, 145] on div at bounding box center [259, 123] width 519 height 246
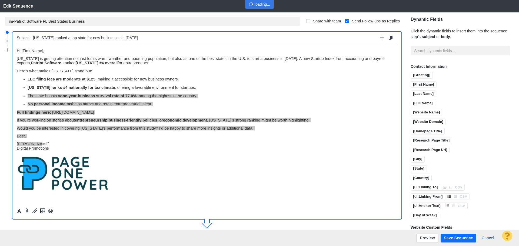
click at [61, 145] on div at bounding box center [259, 123] width 519 height 246
click at [230, 160] on div at bounding box center [259, 123] width 519 height 246
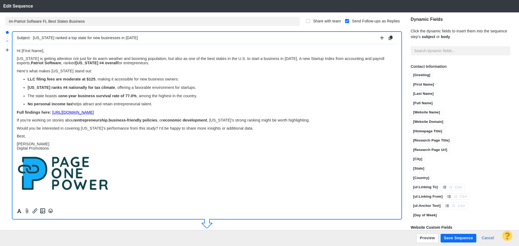
click at [66, 150] on p "Jim Miller Digital Promotions" at bounding box center [207, 146] width 380 height 9
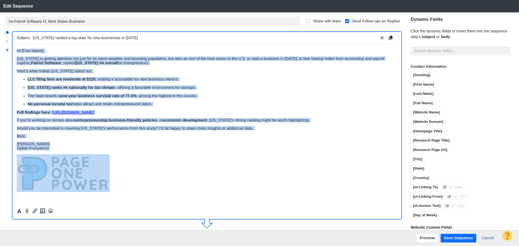
drag, startPoint x: 61, startPoint y: 151, endPoint x: 1, endPoint y: 34, distance: 131.4
click at [17, 44] on html "Hi [First Name], Florida is getting attention not just for its warm weather and…" at bounding box center [207, 120] width 380 height 152
copy body "Hi [First Name], Florida is getting attention not just for its warm weather and…"
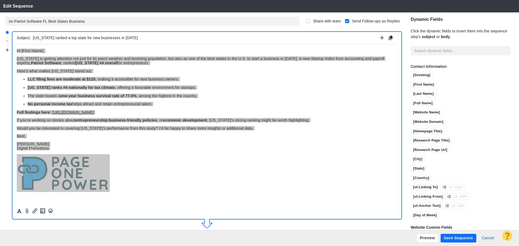
click at [455, 240] on button "Save Sequence" at bounding box center [459, 238] width 36 height 9
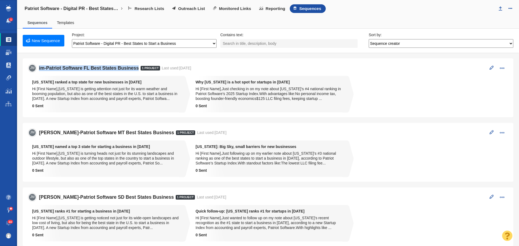
drag, startPoint x: 139, startPoint y: 68, endPoint x: 38, endPoint y: 67, distance: 100.6
click at [38, 67] on div "JM im-Patriot Software FL Best States Business 1 Project Last used: 9/23/2025 R…" at bounding box center [267, 68] width 479 height 8
copy h5 "im-Patriot Software FL Best States Business"
click at [486, 67] on button at bounding box center [491, 68] width 10 height 8
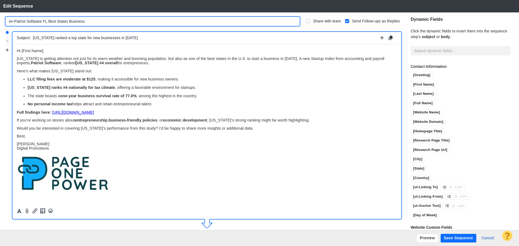
click at [8, 22] on input "im-Patriot Software FL Best States Business" at bounding box center [152, 21] width 294 height 9
type input "[PERSON_NAME]-Patriot Software FL Best States Business"
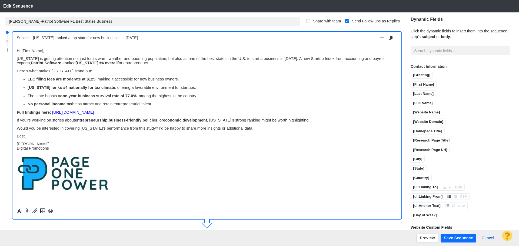
click at [453, 240] on button "Save Sequence" at bounding box center [459, 238] width 36 height 9
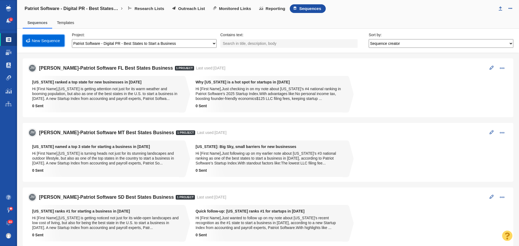
click at [48, 39] on link "New Sequence" at bounding box center [44, 41] width 42 height 12
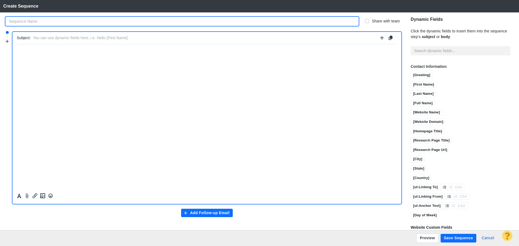
click at [54, 21] on input "text" at bounding box center [181, 21] width 353 height 9
click at [8, 20] on input "im-Patriot Software FL Best States Business" at bounding box center [181, 21] width 353 height 9
click at [48, 21] on input "[PERSON_NAME]-Patriot Software FL Best States Business" at bounding box center [181, 21] width 353 height 9
click at [89, 22] on input "Jim-Patriot Software Best States Business" at bounding box center [181, 21] width 353 height 9
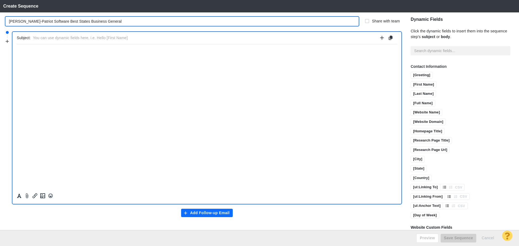
type input "[PERSON_NAME]-Patriot Software Best States Business General"
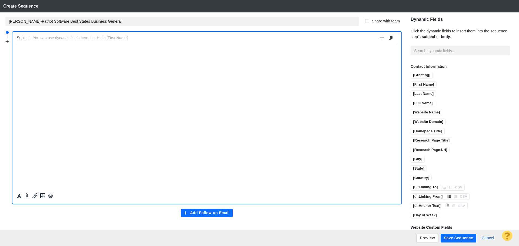
click at [95, 38] on input "text" at bounding box center [205, 38] width 345 height 8
click at [39, 40] on input "text" at bounding box center [205, 38] width 345 height 8
paste input "Which states are best for startups in 2025? New data reveals surprising leaders"
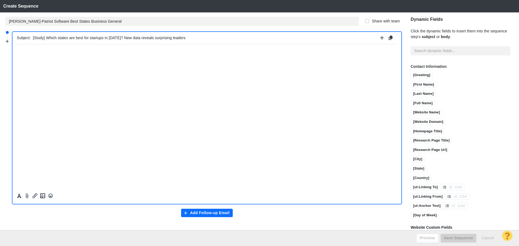
type input "[Study] Which states are best for startups in [DATE]? New data reveals surprisi…"
click at [47, 51] on p "﻿" at bounding box center [207, 50] width 380 height 4
click at [58, 49] on p "﻿" at bounding box center [207, 50] width 380 height 4
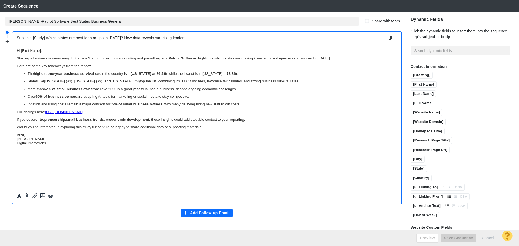
click at [31, 135] on p "Best, Jim Miller Digital Promotions" at bounding box center [207, 139] width 380 height 12
click at [53, 147] on p "Jim Miller Digital Promotions" at bounding box center [207, 144] width 380 height 8
click at [41, 195] on icon "Insert image" at bounding box center [42, 196] width 6 height 6
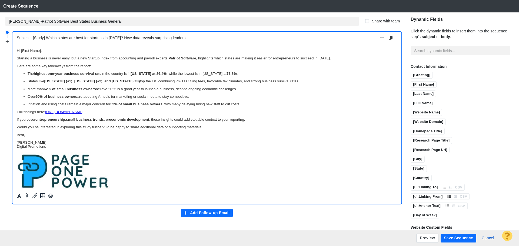
click at [90, 66] on p "Here are some key takeaways from the report:" at bounding box center [207, 66] width 380 height 4
drag, startPoint x: 34, startPoint y: 65, endPoint x: 6, endPoint y: 64, distance: 27.6
click at [17, 64] on html "Hi [First Name], Starting a business is never easy, but a new Startup Index fro…" at bounding box center [207, 119] width 380 height 150
drag, startPoint x: 53, startPoint y: 65, endPoint x: 15, endPoint y: 63, distance: 38.1
click at [17, 63] on html "Hi [First Name], Starting a business is never easy, but a new Startup Index fro…" at bounding box center [207, 119] width 380 height 150
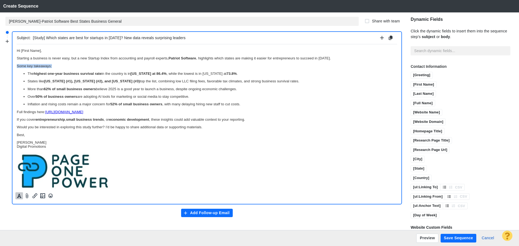
click at [18, 197] on icon "Formatting" at bounding box center [18, 196] width 5 height 5
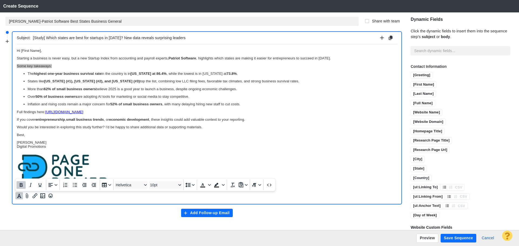
click at [18, 185] on icon "Bold" at bounding box center [21, 185] width 6 height 6
click at [39, 186] on icon "Underline" at bounding box center [40, 185] width 3 height 4
click at [124, 150] on body "Hi [First Name], Starting a business is never easy, but a new Startup Index fro…" at bounding box center [207, 118] width 380 height 141
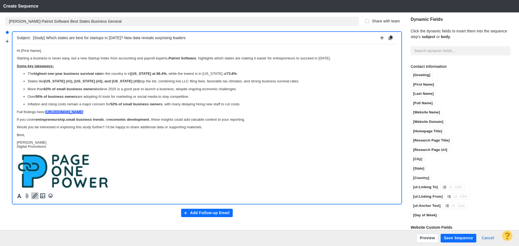
drag, startPoint x: 205, startPoint y: 111, endPoint x: 46, endPoint y: 114, distance: 159.2
click at [46, 114] on p "Full findings here: https://www.patriotsoftware.com/blog/accounting/best-states…" at bounding box center [207, 112] width 380 height 4
copy link "https://www.patriotsoftware.com/blog/accounting/best-states-to-start-a-business…"
drag, startPoint x: 44, startPoint y: 110, endPoint x: 38, endPoint y: 110, distance: 6.5
click at [38, 110] on p "Full findings here:" at bounding box center [207, 112] width 380 height 4
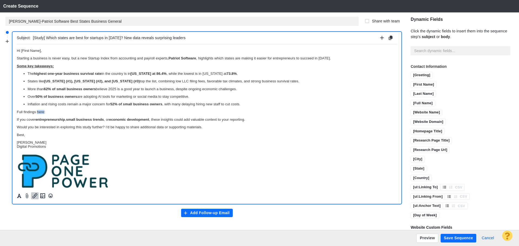
click at [34, 196] on icon "Insert/edit link" at bounding box center [35, 196] width 6 height 6
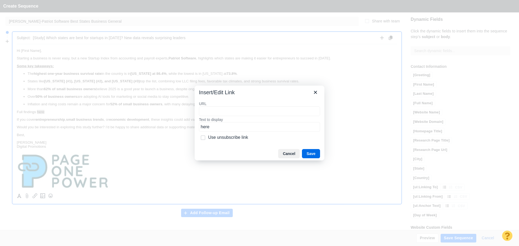
type input "[URL][DOMAIN_NAME]"
click at [313, 154] on button "Save" at bounding box center [311, 153] width 18 height 9
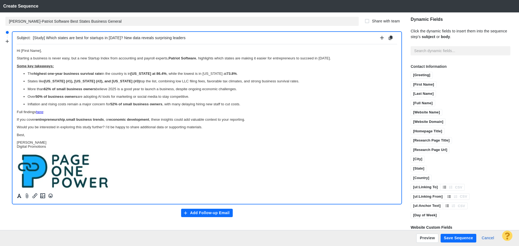
click at [223, 157] on p "Rich Text Area. Press ALT-0 for help." at bounding box center [207, 171] width 380 height 38
click at [49, 148] on p "Jim Miller Digital Promotions" at bounding box center [207, 144] width 380 height 8
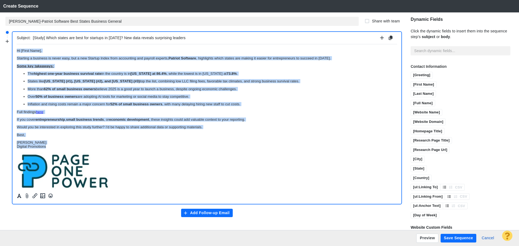
drag, startPoint x: 49, startPoint y: 148, endPoint x: 0, endPoint y: 39, distance: 118.9
click at [17, 44] on html "Hi [First Name], Starting a business is never easy, but a new Startup Index fro…" at bounding box center [207, 119] width 380 height 150
click at [19, 195] on icon "Formatting" at bounding box center [19, 196] width 4 height 4
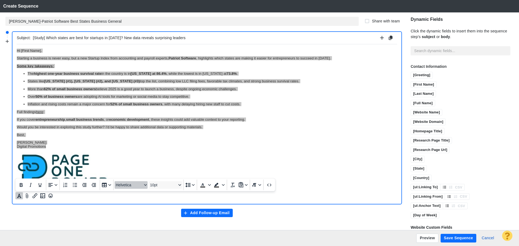
click at [121, 183] on span "Helvetica" at bounding box center [129, 185] width 26 height 4
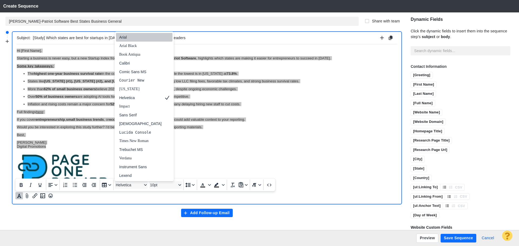
click at [130, 40] on div "Arial" at bounding box center [140, 37] width 42 height 6
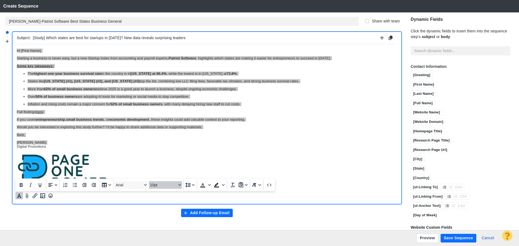
click at [164, 187] on span "10pt" at bounding box center [163, 185] width 26 height 4
click at [158, 131] on div "11pt" at bounding box center [163, 132] width 19 height 6
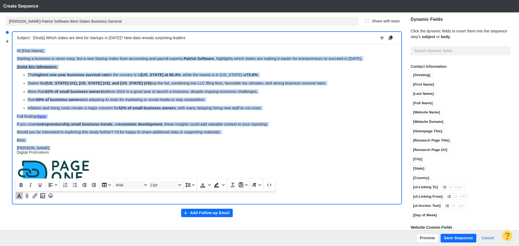
click at [251, 154] on p "Jim Miller Digital Promotions" at bounding box center [207, 150] width 380 height 9
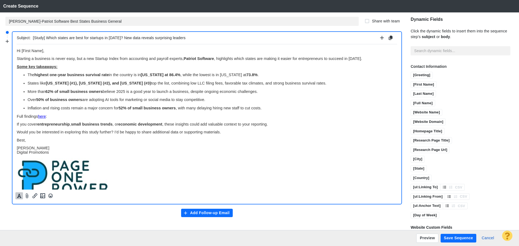
click at [208, 214] on button "Add Follow-up Email" at bounding box center [207, 213] width 52 height 9
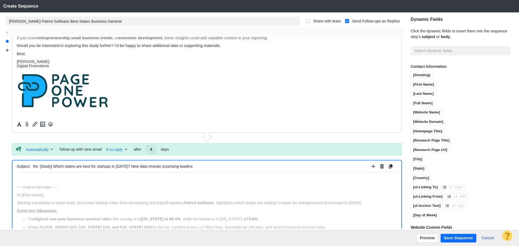
scroll to position [0, 0]
click at [153, 149] on input "4" at bounding box center [151, 149] width 11 height 9
type input "6"
drag, startPoint x: 206, startPoint y: 167, endPoint x: 29, endPoint y: 167, distance: 177.0
click at [29, 167] on div "Subject: Re: [Study] Which states are best for startups in 2025? New data revea…" at bounding box center [207, 167] width 380 height 12
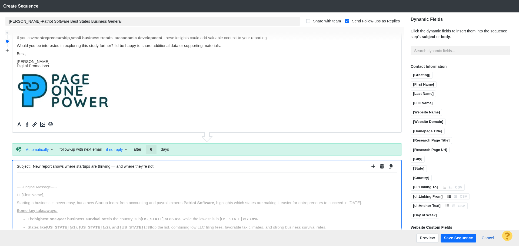
click at [51, 167] on input "New report shows where startups are thriving — and where they’re not" at bounding box center [201, 167] width 336 height 8
type input "New study shows where startups are thriving — and where they’re not"
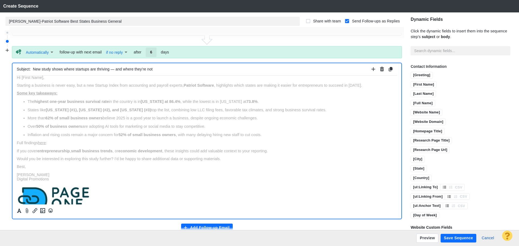
click at [66, 81] on div "-----Original Message----- Hi [First Name], Starting a business is never easy, …" at bounding box center [207, 144] width 380 height 155
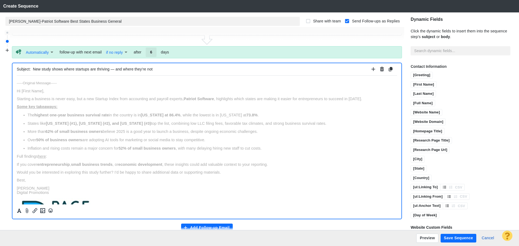
scroll to position [0, 0]
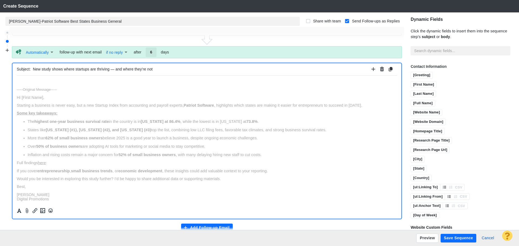
click at [41, 80] on p "Rich Text Area. Press ALT-0 for help." at bounding box center [207, 82] width 380 height 4
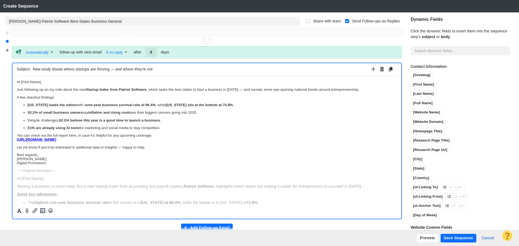
click at [44, 153] on p "Best regards, Jim Miller Digital Promotions" at bounding box center [207, 159] width 380 height 12
click at [37, 155] on p "Best regards, Jim Miller Digital Promotions" at bounding box center [207, 159] width 380 height 12
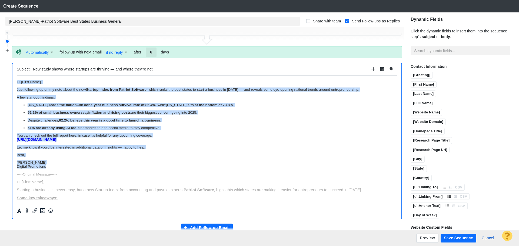
drag, startPoint x: 51, startPoint y: 168, endPoint x: 18, endPoint y: 166, distance: 33.0
click at [17, 75] on html "Hi [First Name], Just following up on my note about the new Startup Index from …" at bounding box center [207, 203] width 380 height 256
click at [22, 211] on icon "Formatting" at bounding box center [18, 210] width 5 height 5
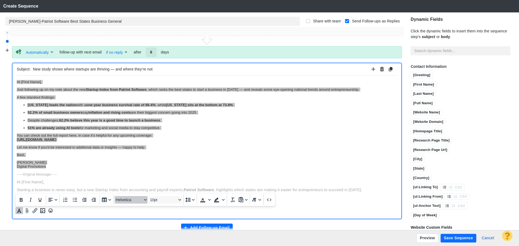
click at [124, 199] on span "Helvetica" at bounding box center [129, 200] width 26 height 4
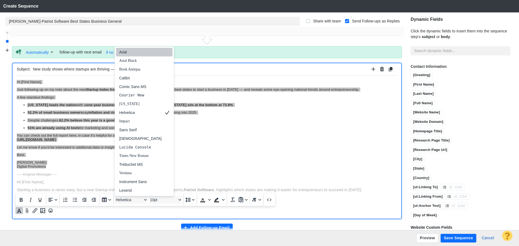
click at [130, 54] on div "Arial" at bounding box center [140, 52] width 42 height 6
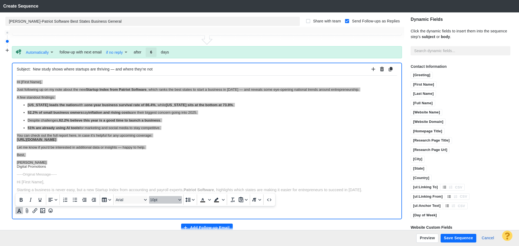
click at [161, 201] on span "10pt" at bounding box center [163, 200] width 26 height 4
click at [167, 147] on div "11pt" at bounding box center [163, 147] width 19 height 6
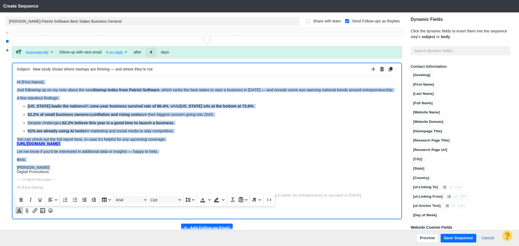
click at [160, 168] on body "Hi [First Name], Just following up on my note about the new Startup Index from …" at bounding box center [207, 206] width 380 height 253
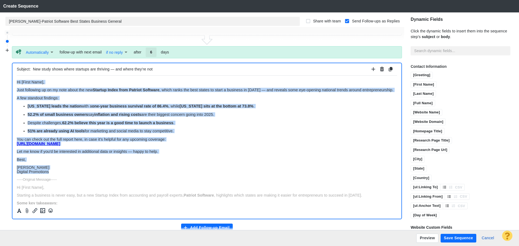
drag, startPoint x: 60, startPoint y: 174, endPoint x: 20, endPoint y: 153, distance: 45.0
click at [17, 77] on html "Hi [First Name], Just following up on my note about the new Startup Index from …" at bounding box center [207, 205] width 380 height 261
click at [78, 174] on p "Jim Miller Digital Promotions" at bounding box center [207, 169] width 380 height 9
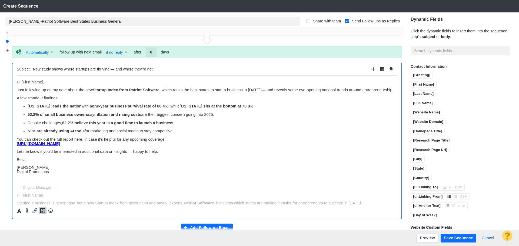
click at [45, 212] on icon "Insert image" at bounding box center [42, 210] width 5 height 5
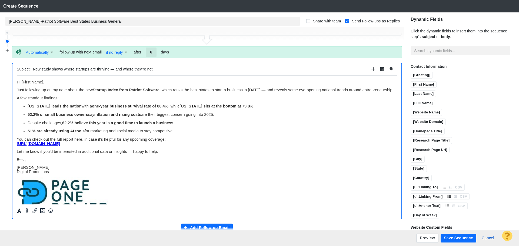
click at [453, 240] on button "Save Sequence" at bounding box center [459, 238] width 36 height 9
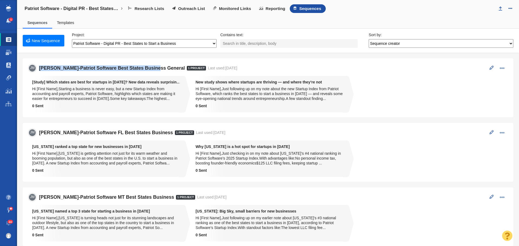
drag, startPoint x: 154, startPoint y: 67, endPoint x: 35, endPoint y: 64, distance: 119.0
click at [35, 64] on div "JM Jim-Patriot Software Best States Business General 1 Project Last used: 9/23/…" at bounding box center [267, 68] width 479 height 8
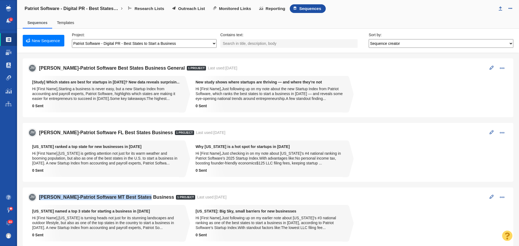
drag, startPoint x: 142, startPoint y: 199, endPoint x: 35, endPoint y: 194, distance: 107.4
click at [35, 194] on div "JM Jim-Patriot Software MT Best States Business 1 Project Last used: 9/23/2025 …" at bounding box center [267, 197] width 479 height 8
copy div "[PERSON_NAME]-Patriot Software MT Best States Business"
click at [45, 40] on link "New Sequence" at bounding box center [44, 41] width 42 height 12
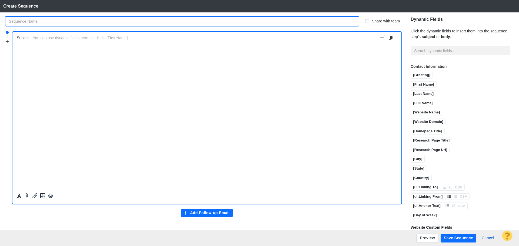
click at [95, 18] on input "text" at bounding box center [181, 21] width 353 height 9
drag, startPoint x: 52, startPoint y: 20, endPoint x: 46, endPoint y: 20, distance: 5.4
click at [46, 20] on input "[PERSON_NAME]-Patriot Software MT Best States Business" at bounding box center [181, 21] width 353 height 9
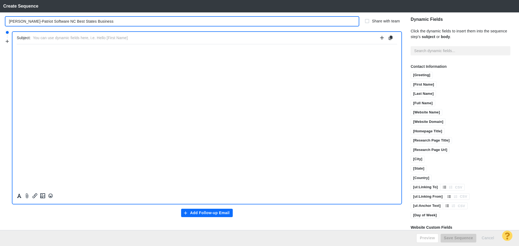
type input "[PERSON_NAME]-Patriot Software NC Best States Business"
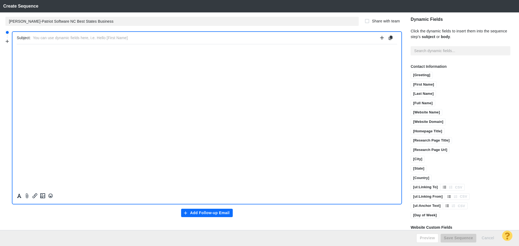
click at [62, 36] on input "text" at bounding box center [205, 38] width 345 height 8
click at [143, 40] on input "text" at bounding box center [205, 38] width 345 height 8
paste input "North Carolina ranks #2 nationally for starting a business in 2025"
type input "North Carolina ranks #2 nationally for starting a business in 2025"
click at [72, 57] on html "﻿" at bounding box center [207, 50] width 380 height 13
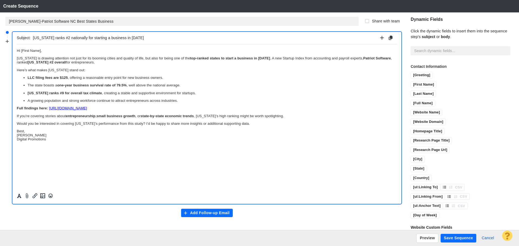
click at [38, 131] on p "Best, Jim Miller Digital Promotions" at bounding box center [207, 135] width 380 height 12
click at [53, 143] on p "Jim Miller Digital Promotions" at bounding box center [207, 141] width 380 height 8
click at [44, 194] on icon "Insert image" at bounding box center [42, 196] width 6 height 6
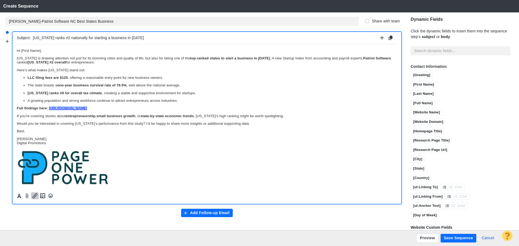
drag, startPoint x: 202, startPoint y: 108, endPoint x: 49, endPoint y: 108, distance: 153.0
click at [49, 108] on p "Full findings here: https://www.patriotsoftware.com/blog/accounting/best-states…" at bounding box center [207, 108] width 380 height 4
drag, startPoint x: 50, startPoint y: 108, endPoint x: 16, endPoint y: 108, distance: 33.8
click at [17, 108] on html "Hi [First Name], North Carolina is drawing attention not just for its booming c…" at bounding box center [207, 117] width 380 height 147
click at [17, 197] on icon "Formatting" at bounding box center [18, 196] width 5 height 5
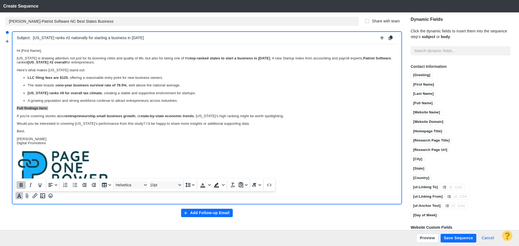
click at [19, 185] on icon "Bold" at bounding box center [21, 185] width 6 height 6
click at [55, 108] on p "Full findings here:" at bounding box center [207, 108] width 380 height 4
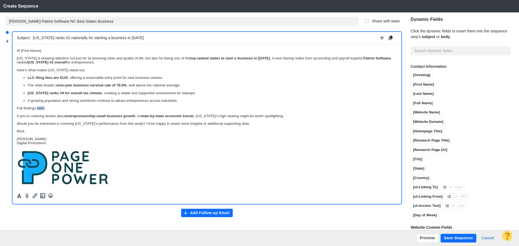
drag, startPoint x: 44, startPoint y: 108, endPoint x: 38, endPoint y: 108, distance: 6.2
click at [38, 108] on p "Full findings here:" at bounding box center [207, 108] width 380 height 4
click at [36, 195] on icon "Insert/edit link" at bounding box center [35, 196] width 6 height 6
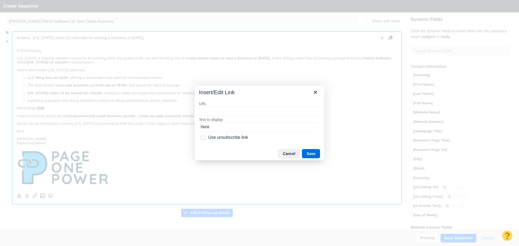
type input "[URL][DOMAIN_NAME]"
click at [314, 153] on button "Save" at bounding box center [311, 153] width 18 height 9
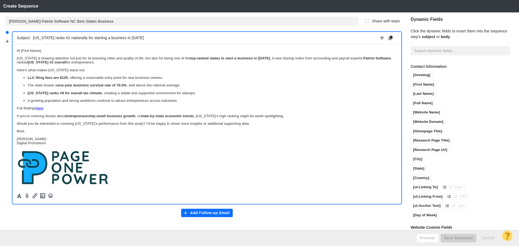
click at [239, 95] on ul "LLC filing fees are $125 , offering a reasonable entry point for new business o…" at bounding box center [207, 88] width 380 height 27
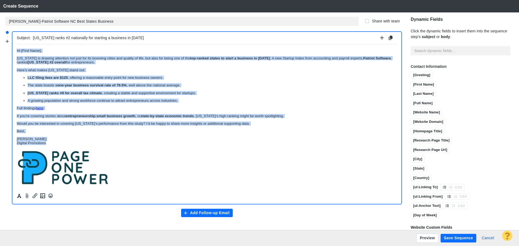
drag, startPoint x: 52, startPoint y: 143, endPoint x: 0, endPoint y: 49, distance: 107.7
click at [17, 49] on html "Hi [First Name], North Carolina is drawing attention not just for its booming c…" at bounding box center [207, 117] width 380 height 147
click at [21, 195] on icon "Formatting" at bounding box center [18, 196] width 5 height 5
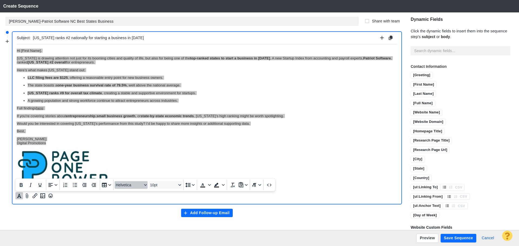
click at [129, 187] on span "Helvetica" at bounding box center [129, 185] width 26 height 4
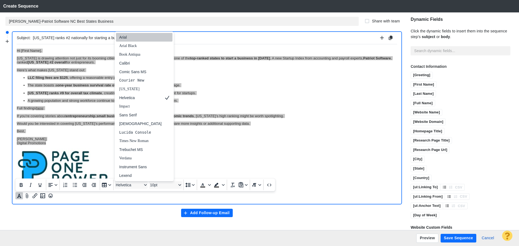
click at [132, 39] on div "Arial" at bounding box center [140, 37] width 42 height 6
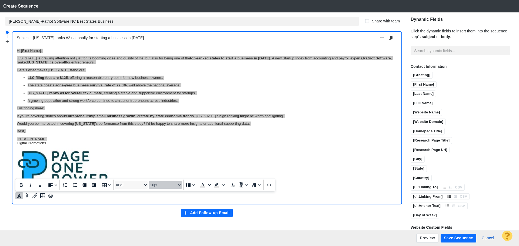
click at [164, 185] on span "10pt" at bounding box center [163, 185] width 26 height 4
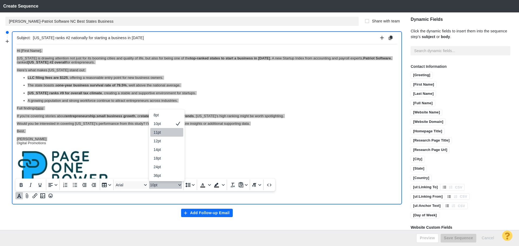
click at [165, 132] on div "11pt" at bounding box center [163, 132] width 19 height 6
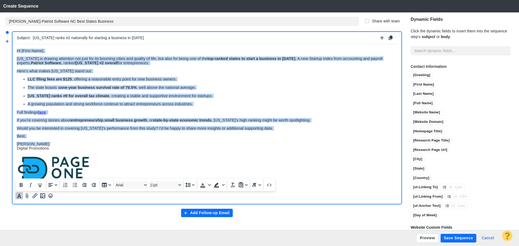
click at [137, 138] on p "Best," at bounding box center [207, 136] width 380 height 4
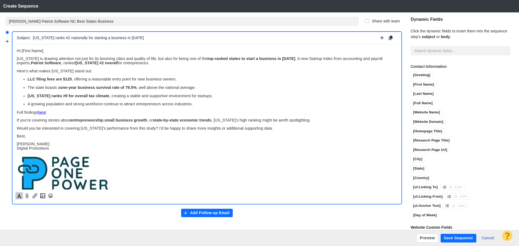
click at [202, 214] on button "Add Follow-up Email" at bounding box center [207, 213] width 52 height 9
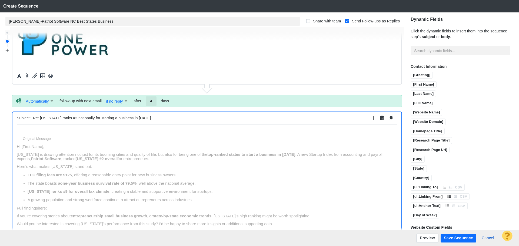
scroll to position [0, 0]
click at [155, 101] on input "4" at bounding box center [151, 100] width 11 height 9
type input "6"
drag, startPoint x: 154, startPoint y: 118, endPoint x: 10, endPoint y: 115, distance: 143.8
click at [10, 115] on div "Subject: North Carolina ranks #2 nationally for starting a business in 2025 Aut…" at bounding box center [204, 131] width 399 height 199
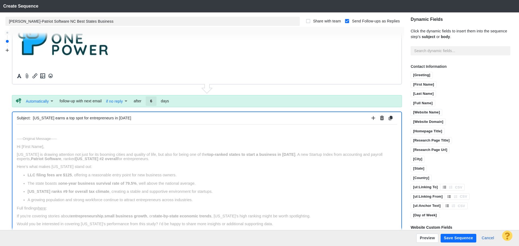
type input "North Carolina earns a top spot for entrepreneurs in 2025"
click at [25, 127] on html "﻿ -----Original Message----- Hi [First Name], North Carolina is drawing attenti…" at bounding box center [207, 208] width 380 height 168
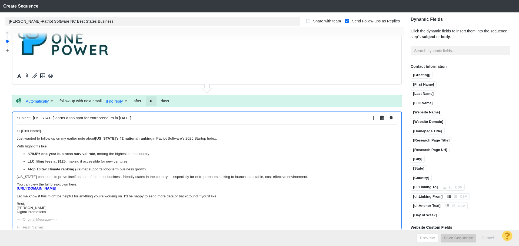
click at [30, 203] on p "Best, Jim Miller Digital Promotions" at bounding box center [207, 208] width 380 height 12
click at [53, 214] on p "Jim Miller Digital Promotions" at bounding box center [207, 213] width 380 height 8
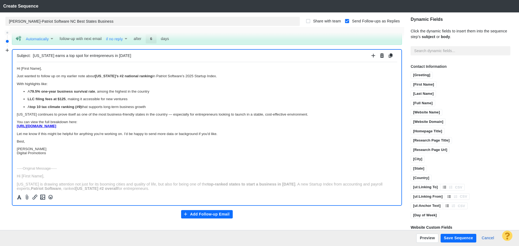
scroll to position [199, 0]
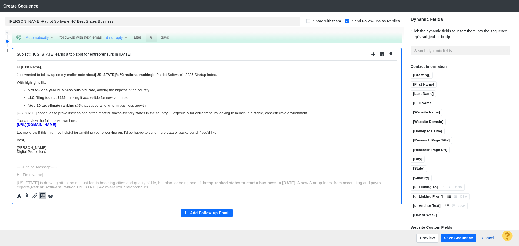
click at [44, 197] on icon "Insert image" at bounding box center [42, 196] width 6 height 6
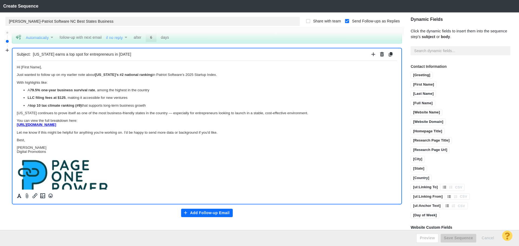
click at [57, 143] on body "Hi [First Name], Just wanted to follow up on my earlier note about North Caroli…" at bounding box center [207, 207] width 380 height 285
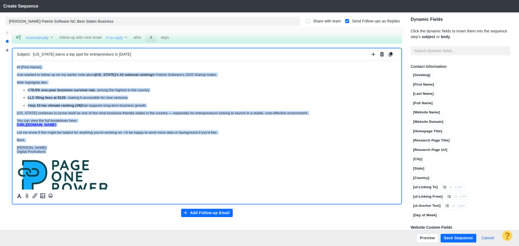
drag, startPoint x: 49, startPoint y: 151, endPoint x: 20, endPoint y: 128, distance: 36.5
click at [17, 61] on html "Hi [First Name], Just wanted to follow up on my earlier note about North Caroli…" at bounding box center [207, 208] width 380 height 294
click at [18, 195] on icon "Formatting" at bounding box center [18, 196] width 5 height 5
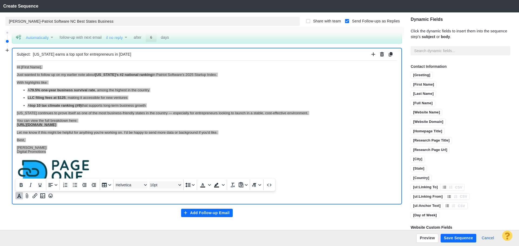
click at [132, 191] on div "Helvetica 10pt To open the popup, press Shift+Enter To open the popup, press Sh…" at bounding box center [145, 185] width 260 height 13
click at [132, 189] on button "Helvetica" at bounding box center [131, 185] width 33 height 8
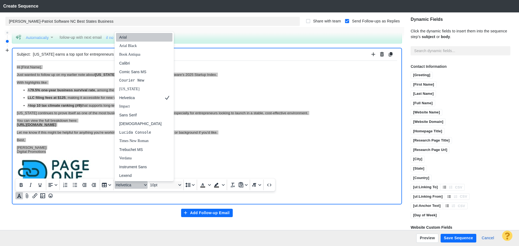
drag, startPoint x: 128, startPoint y: 40, endPoint x: 128, endPoint y: 18, distance: 21.9
click at [128, 40] on div "Arial" at bounding box center [140, 37] width 42 height 6
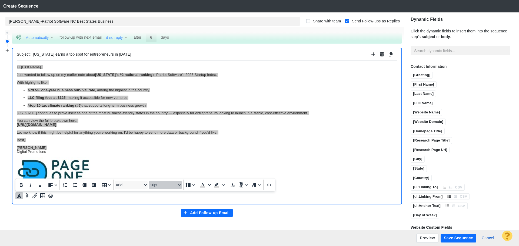
click at [165, 184] on span "10pt" at bounding box center [163, 185] width 26 height 4
drag, startPoint x: 164, startPoint y: 133, endPoint x: 148, endPoint y: 72, distance: 62.7
click at [164, 133] on div "11pt" at bounding box center [163, 132] width 19 height 6
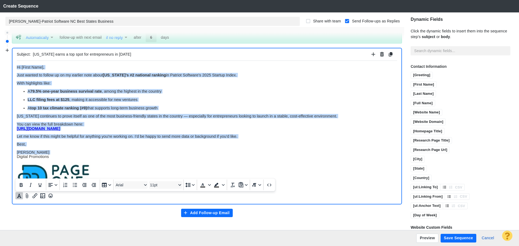
click at [285, 136] on p "Let me know if this might be helpful for anything you're working on. I’d be hap…" at bounding box center [207, 136] width 380 height 4
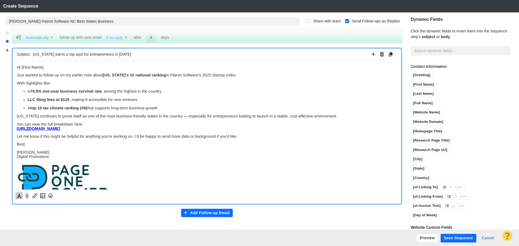
click at [460, 237] on button "Save Sequence" at bounding box center [459, 238] width 36 height 9
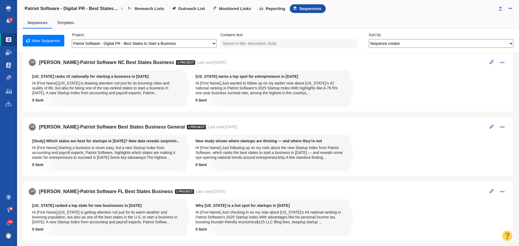
scroll to position [0, 0]
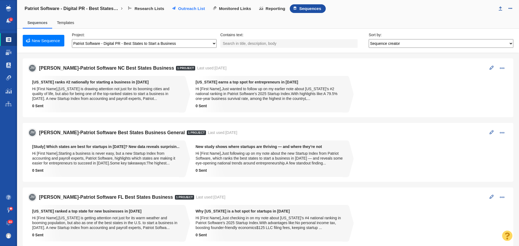
click at [185, 9] on span "Outreach List" at bounding box center [191, 8] width 27 height 5
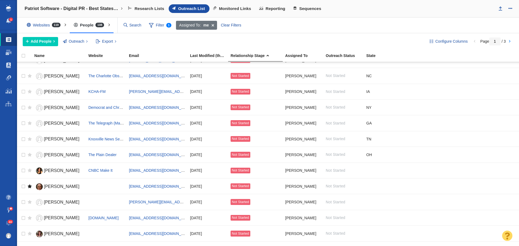
scroll to position [108, 0]
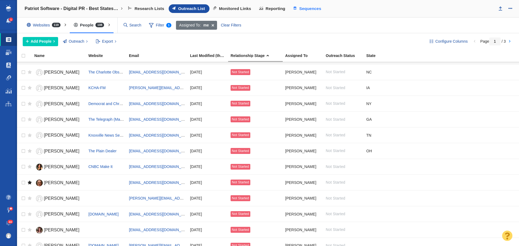
click at [308, 9] on span "Sequences" at bounding box center [310, 8] width 22 height 5
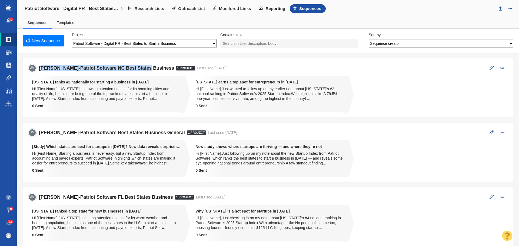
drag, startPoint x: 142, startPoint y: 69, endPoint x: 40, endPoint y: 65, distance: 102.8
click at [40, 65] on div "JM Jim-Patriot Software NC Best States Business 1 Project Last used: 9/23/2025 …" at bounding box center [267, 68] width 479 height 8
copy h5 "[PERSON_NAME]-Patriot Software NC Best States Business"
click at [39, 38] on link "New Sequence" at bounding box center [44, 41] width 42 height 12
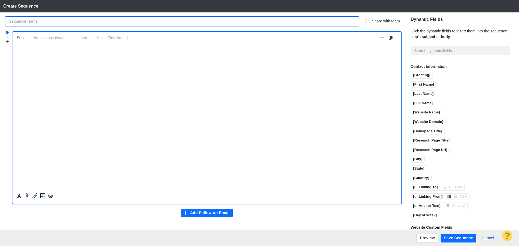
click at [104, 22] on input "text" at bounding box center [181, 21] width 353 height 9
paste input "[PERSON_NAME]-Patriot Software NC Best States Business"
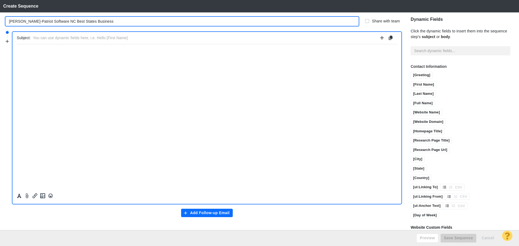
click at [50, 22] on input "[PERSON_NAME]-Patriot Software NC Best States Business" at bounding box center [181, 21] width 353 height 9
type input "[PERSON_NAME]-Patriot Software WY Best States Business"
click at [63, 41] on input "text" at bounding box center [205, 38] width 345 height 8
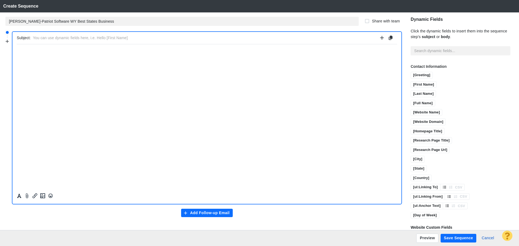
click at [134, 40] on input "text" at bounding box center [205, 38] width 345 height 8
paste input "Wyoming ranks among the best states to start a business in 2025"
type input "Wyoming ranks among the best states to start a business in 2025"
click at [135, 50] on p "﻿" at bounding box center [207, 50] width 380 height 4
click at [188, 57] on html "﻿" at bounding box center [207, 50] width 380 height 13
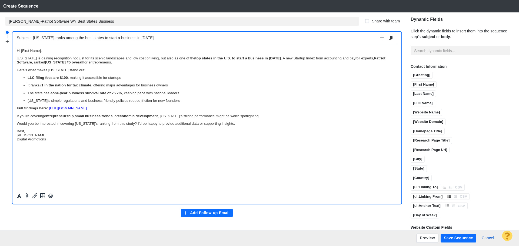
click at [36, 130] on p "Best, Jim Miller Digital Promotions" at bounding box center [207, 135] width 380 height 12
click at [55, 143] on p "Jim Miller Digital Promotions" at bounding box center [207, 141] width 380 height 8
click at [42, 194] on icon "Insert image" at bounding box center [42, 196] width 6 height 6
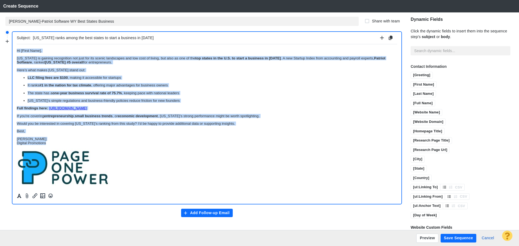
drag, startPoint x: 49, startPoint y: 144, endPoint x: 6, endPoint y: 46, distance: 107.1
click at [17, 46] on html "Hi [First Name], Wyoming is gaining recognition not just for its scenic landsca…" at bounding box center [207, 117] width 380 height 147
click at [17, 196] on icon "Formatting" at bounding box center [18, 196] width 5 height 5
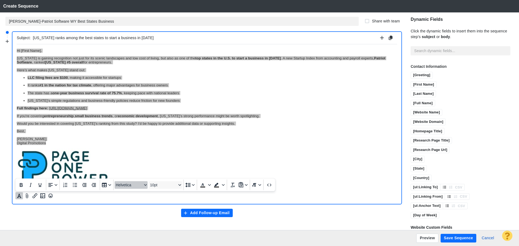
click at [130, 185] on span "Helvetica" at bounding box center [129, 185] width 26 height 4
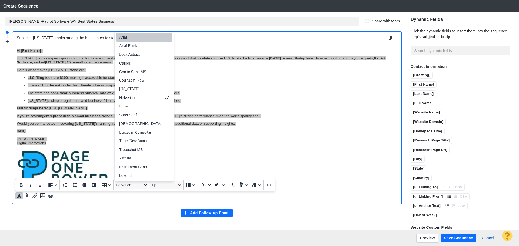
click at [136, 39] on div "Arial" at bounding box center [140, 37] width 42 height 6
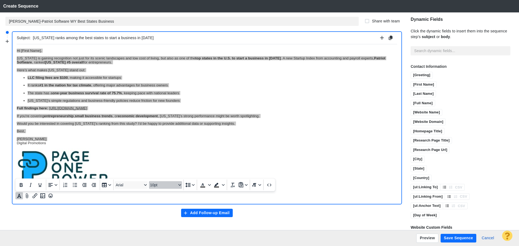
click at [165, 185] on span "10pt" at bounding box center [163, 185] width 26 height 4
drag, startPoint x: 162, startPoint y: 131, endPoint x: 210, endPoint y: 104, distance: 55.4
click at [162, 131] on div "11pt" at bounding box center [163, 132] width 19 height 6
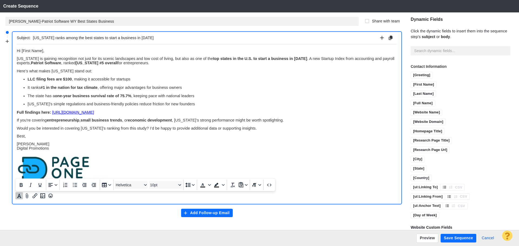
click at [231, 152] on body "Hi [First Name], Wyoming is gaining recognition not just for its scenic landsca…" at bounding box center [207, 120] width 380 height 144
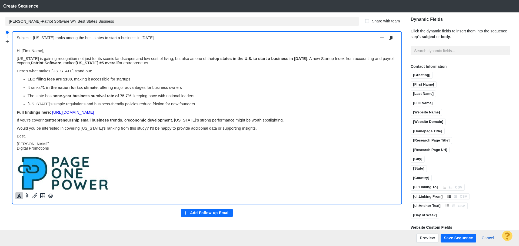
click at [207, 211] on button "Add Follow-up Email" at bounding box center [207, 213] width 52 height 9
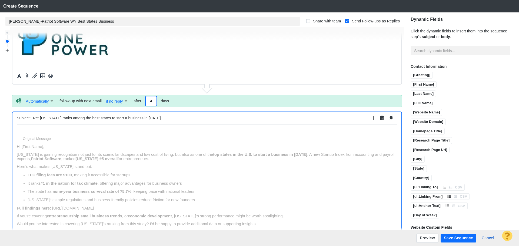
click at [152, 101] on input "4" at bounding box center [151, 100] width 11 height 9
type input "6"
click at [165, 131] on p "﻿" at bounding box center [207, 131] width 380 height 4
drag, startPoint x: 157, startPoint y: 118, endPoint x: 9, endPoint y: 115, distance: 148.2
click at [9, 115] on div "Subject: Wyoming ranks among the best states to start a business in 2025 Automa…" at bounding box center [204, 131] width 399 height 199
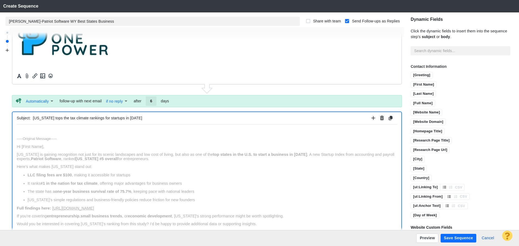
type input "Wyoming tops the tax climate rankings for startups in 2025"
click at [109, 132] on p "﻿" at bounding box center [207, 131] width 380 height 4
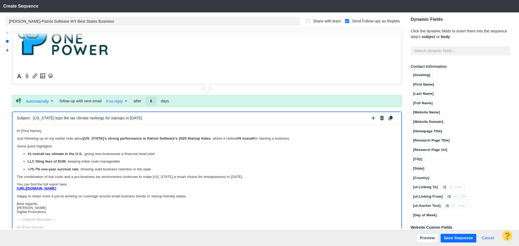
click at [37, 203] on p "Best regards, Jim Miller Digital Promotions" at bounding box center [207, 208] width 380 height 12
click at [53, 217] on p "Jim Miller Digital Promotions" at bounding box center [207, 213] width 380 height 8
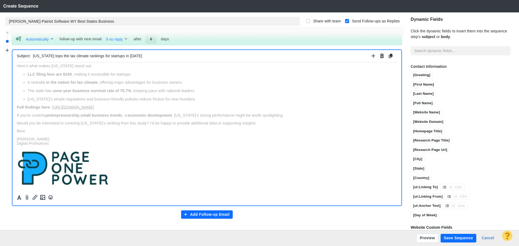
scroll to position [199, 0]
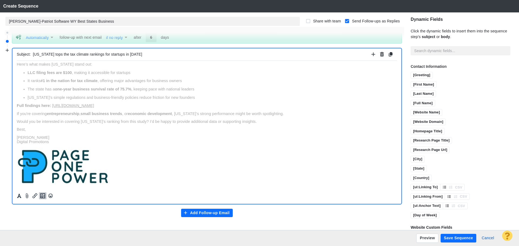
click at [45, 197] on icon "Insert image" at bounding box center [42, 196] width 5 height 5
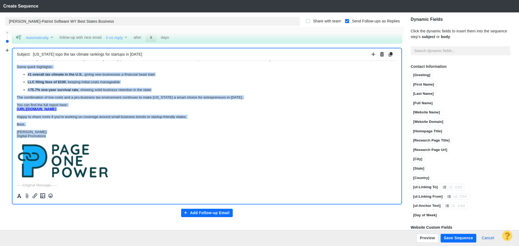
scroll to position [0, 0]
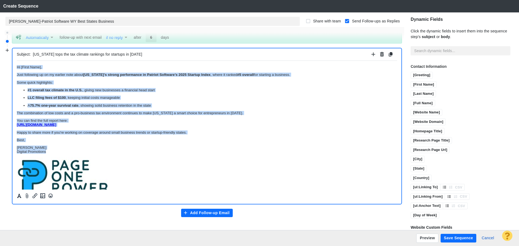
drag, startPoint x: 49, startPoint y: 134, endPoint x: 8, endPoint y: 59, distance: 85.5
click at [17, 61] on html "Hi [First Name], Just following up on my earlier note about Wyoming’s strong pe…" at bounding box center [207, 208] width 380 height 294
click at [19, 194] on icon "Formatting" at bounding box center [19, 196] width 4 height 4
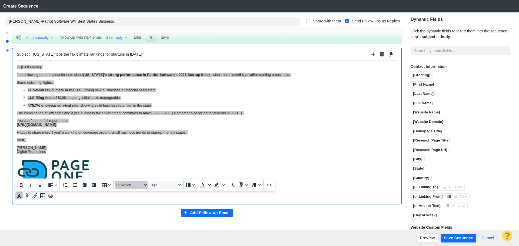
click at [138, 185] on span "Helvetica" at bounding box center [129, 185] width 26 height 4
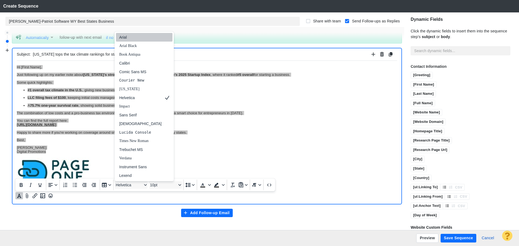
click at [131, 38] on div "Arial" at bounding box center [140, 37] width 42 height 6
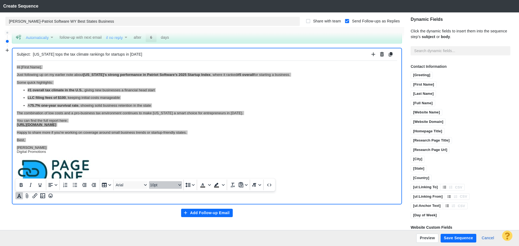
click at [168, 184] on span "10pt" at bounding box center [163, 185] width 26 height 4
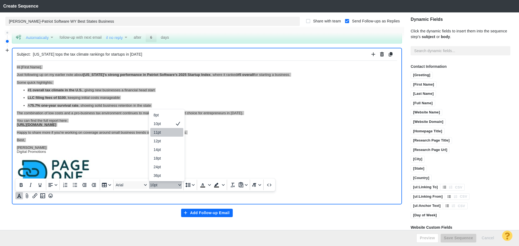
click at [171, 134] on div "11pt" at bounding box center [163, 132] width 19 height 6
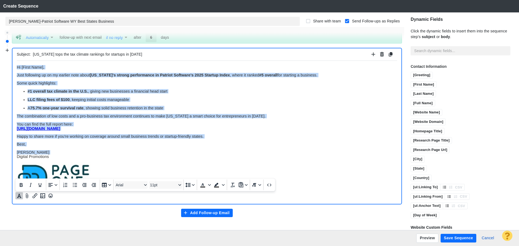
click at [252, 136] on p "Happy to share more if you're working on coverage around small business trends …" at bounding box center [207, 136] width 380 height 4
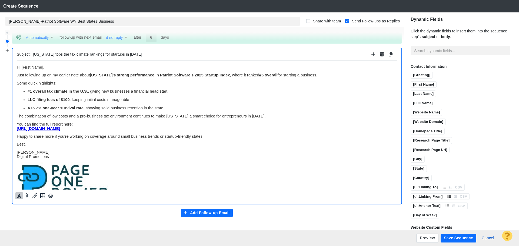
click at [460, 239] on button "Save Sequence" at bounding box center [459, 238] width 36 height 9
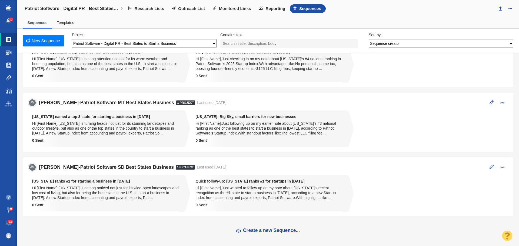
scroll to position [224, 0]
click at [193, 9] on span "Outreach List" at bounding box center [191, 8] width 27 height 5
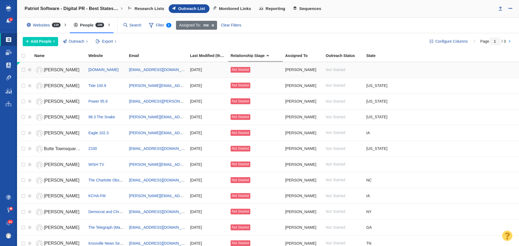
click at [58, 70] on span "[PERSON_NAME]" at bounding box center [62, 70] width 36 height 5
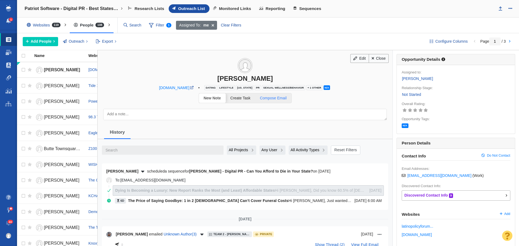
click at [275, 99] on span "Compose Email" at bounding box center [273, 98] width 27 height 4
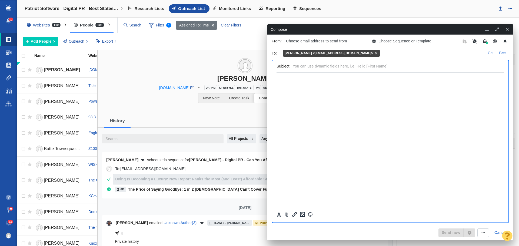
click at [509, 30] on icon "button" at bounding box center [507, 30] width 5 height 4
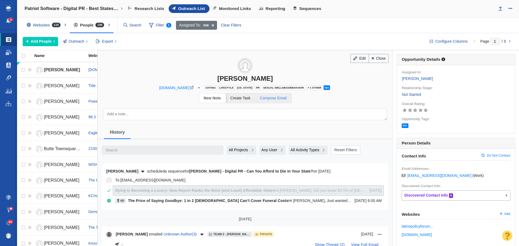
click at [271, 100] on span "Compose Email" at bounding box center [273, 98] width 27 height 4
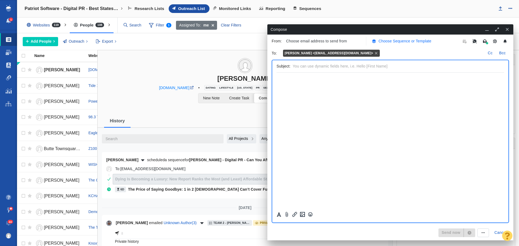
click at [403, 43] on p "Choose Sequence or Template" at bounding box center [404, 41] width 53 height 6
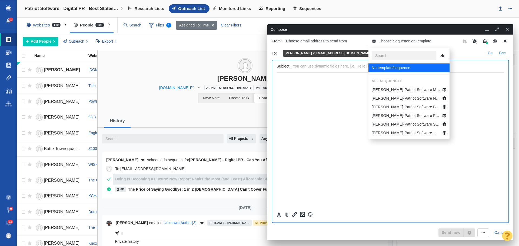
click at [408, 105] on p "[PERSON_NAME]-Patriot Software Best States Business General" at bounding box center [406, 107] width 69 height 6
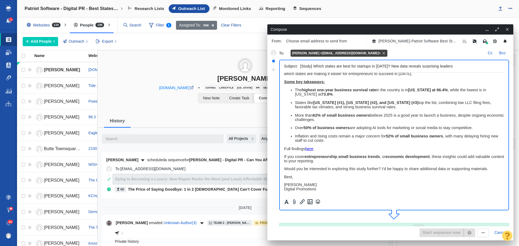
scroll to position [27, 0]
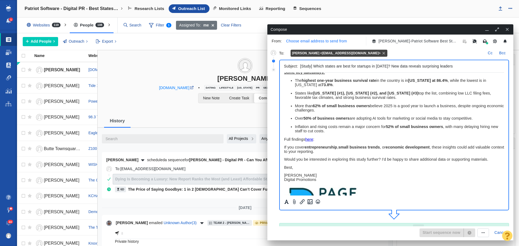
click at [337, 42] on p "Choose email address to send from" at bounding box center [316, 41] width 61 height 6
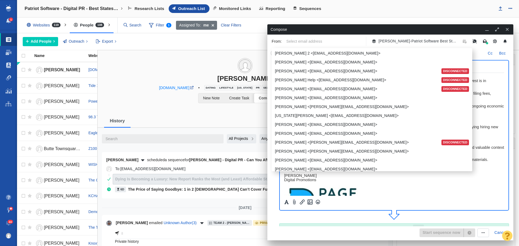
scroll to position [243, 0]
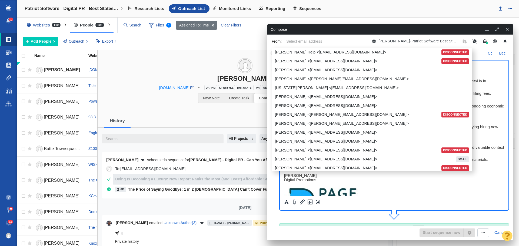
click at [312, 158] on p "[PERSON_NAME] <[EMAIL_ADDRESS][DOMAIN_NAME]>" at bounding box center [365, 160] width 180 height 6
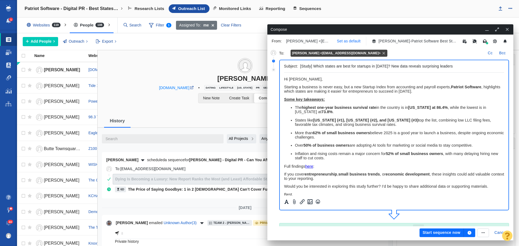
scroll to position [0, 0]
click at [355, 42] on p "Set as default" at bounding box center [349, 41] width 24 height 6
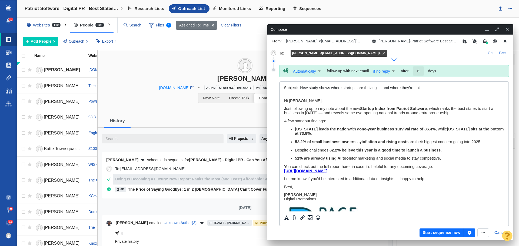
scroll to position [161, 0]
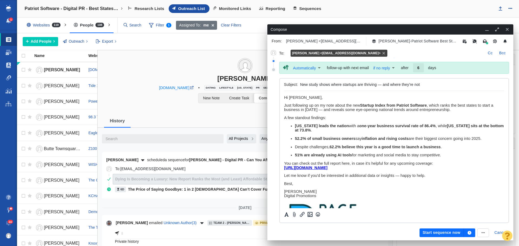
click at [471, 231] on button "button" at bounding box center [469, 233] width 11 height 9
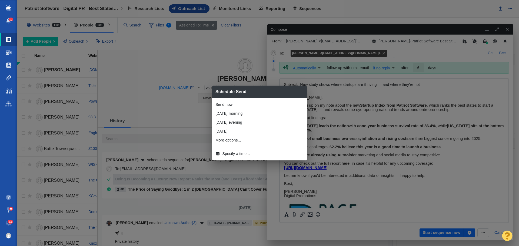
click at [234, 155] on span "Specify a time..." at bounding box center [236, 154] width 28 height 6
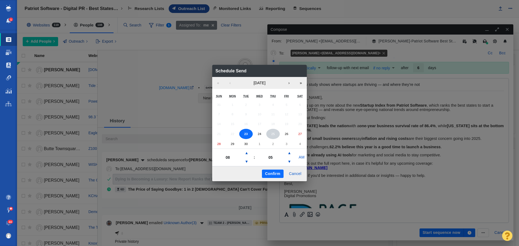
click at [273, 132] on abbr "25" at bounding box center [273, 134] width 4 height 4
click at [245, 161] on button "▼" at bounding box center [246, 162] width 6 height 9
type input "05"
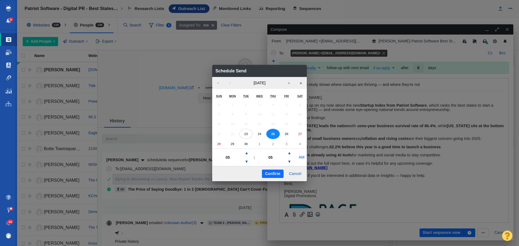
click at [272, 173] on button "Confirm" at bounding box center [273, 174] width 22 height 9
click at [267, 174] on button "Confirm" at bounding box center [273, 174] width 22 height 9
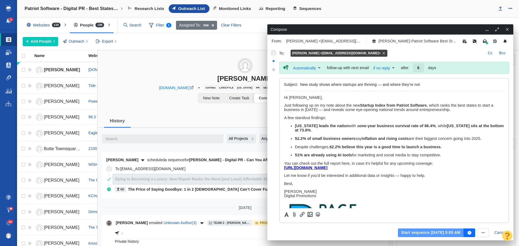
click at [431, 231] on button "Start sequence [DATE] 5:05 AM" at bounding box center [431, 233] width 66 height 9
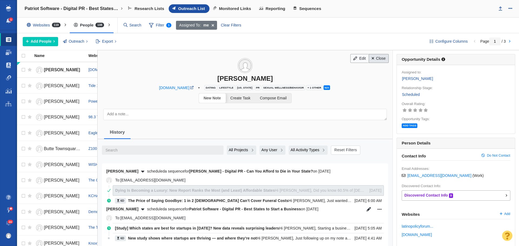
click at [375, 61] on link "Close" at bounding box center [379, 58] width 20 height 9
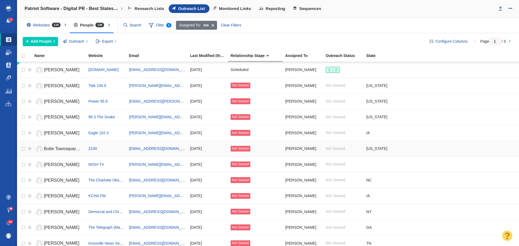
click at [58, 147] on span "Butte Townsquare team Townsquare team" at bounding box center [84, 149] width 81 height 5
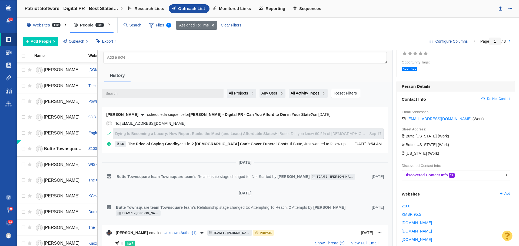
scroll to position [54, 0]
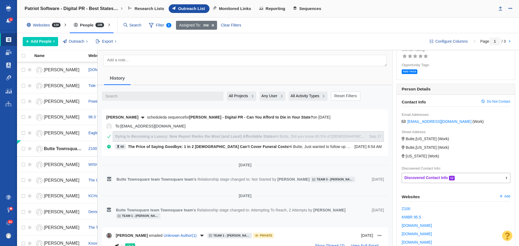
click at [329, 144] on p "The Price of Saying Goodbye: 1 in 2 [DEMOGRAPHIC_DATA] Can’t Cover Funeral Cost…" at bounding box center [240, 147] width 224 height 6
click at [162, 146] on span "The Price of Saying Goodbye: 1 in 2 [DEMOGRAPHIC_DATA] Can’t Cover Funeral Costs" at bounding box center [208, 147] width 160 height 4
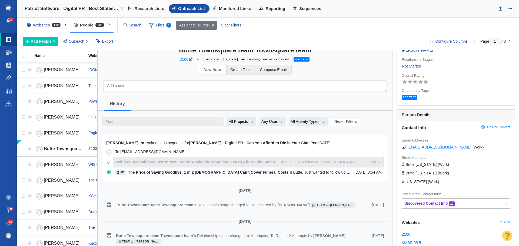
scroll to position [27, 0]
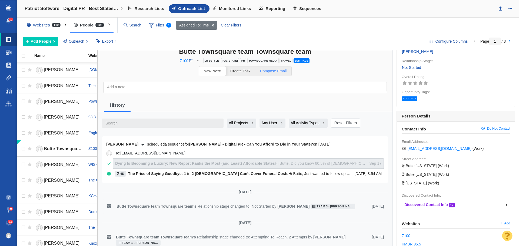
click at [274, 74] on link "Compose Email" at bounding box center [273, 70] width 36 height 9
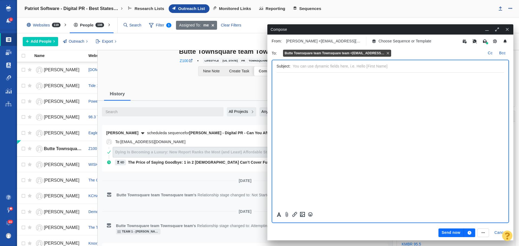
scroll to position [0, 0]
click at [396, 41] on p "Choose Sequence or Template" at bounding box center [404, 41] width 53 height 6
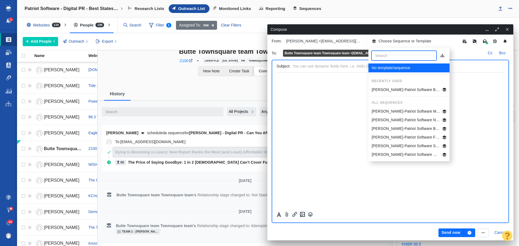
click at [401, 112] on p "[PERSON_NAME]-Patriot Software MT Best States Business" at bounding box center [406, 112] width 69 height 6
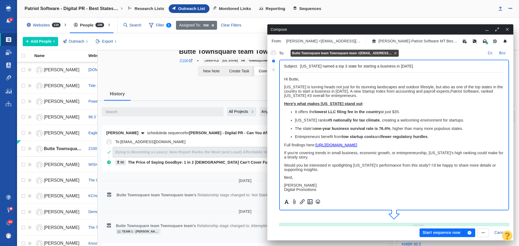
click at [298, 79] on span "﻿ Hi Butte," at bounding box center [291, 79] width 15 height 4
drag, startPoint x: 335, startPoint y: 78, endPoint x: 278, endPoint y: 80, distance: 56.8
click at [284, 80] on html "Hi Butte Townsquare Team, [US_STATE] is turning heads not just for its stunning…" at bounding box center [394, 155] width 220 height 165
copy span "Hi Butte Townsquare Team,"
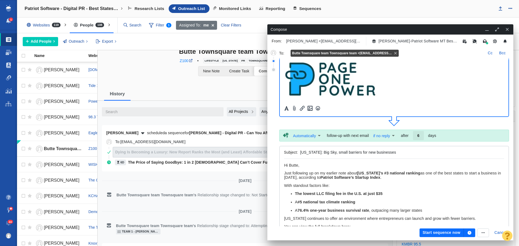
scroll to position [108, 0]
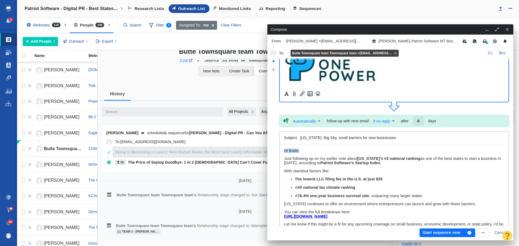
drag, startPoint x: 304, startPoint y: 151, endPoint x: 563, endPoint y: 295, distance: 296.5
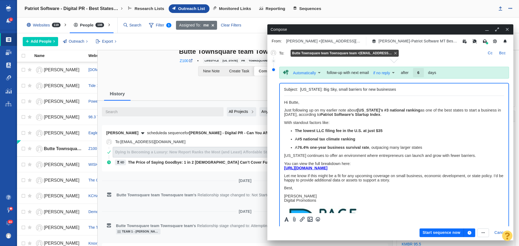
scroll to position [161, 0]
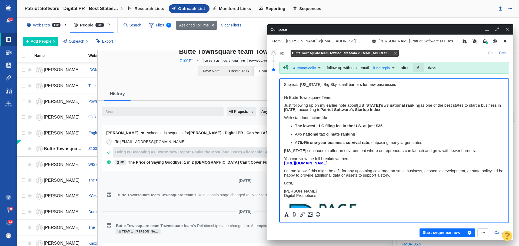
click at [470, 229] on button "button" at bounding box center [469, 233] width 11 height 9
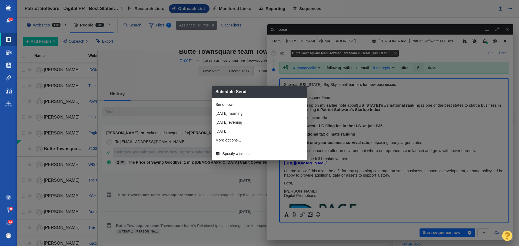
click at [240, 151] on span "Specify a time..." at bounding box center [236, 154] width 28 height 6
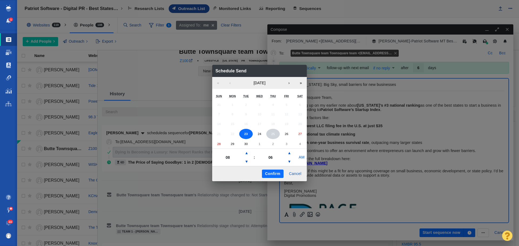
click at [275, 134] on button "25" at bounding box center [273, 134] width 14 height 10
click at [247, 160] on button "▼" at bounding box center [246, 162] width 6 height 9
click at [247, 152] on button "▲" at bounding box center [246, 153] width 6 height 9
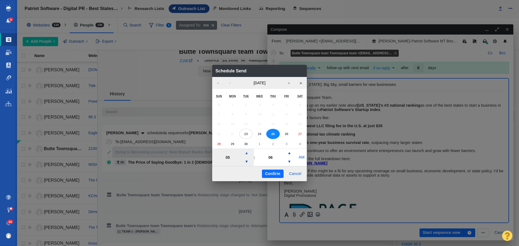
type input "06"
click at [270, 173] on button "Confirm" at bounding box center [273, 174] width 22 height 9
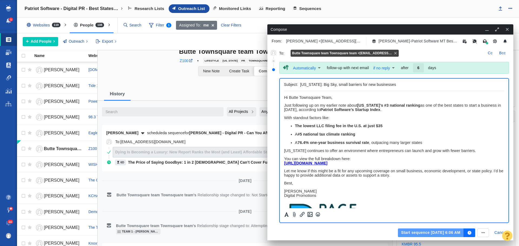
click at [423, 232] on button "Start sequence [DATE] 6:06 AM" at bounding box center [431, 233] width 66 height 9
